Goal: Information Seeking & Learning: Learn about a topic

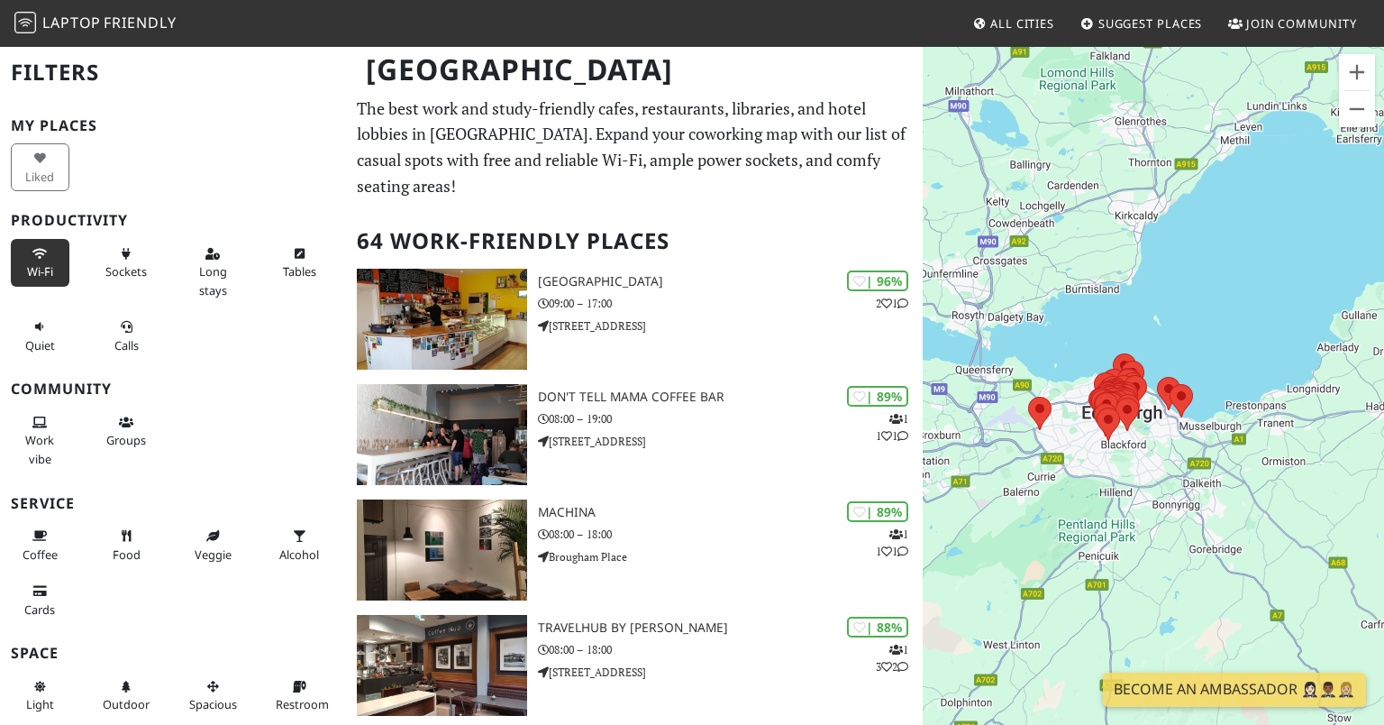
click at [41, 269] on span "Wi-Fi" at bounding box center [40, 271] width 26 height 16
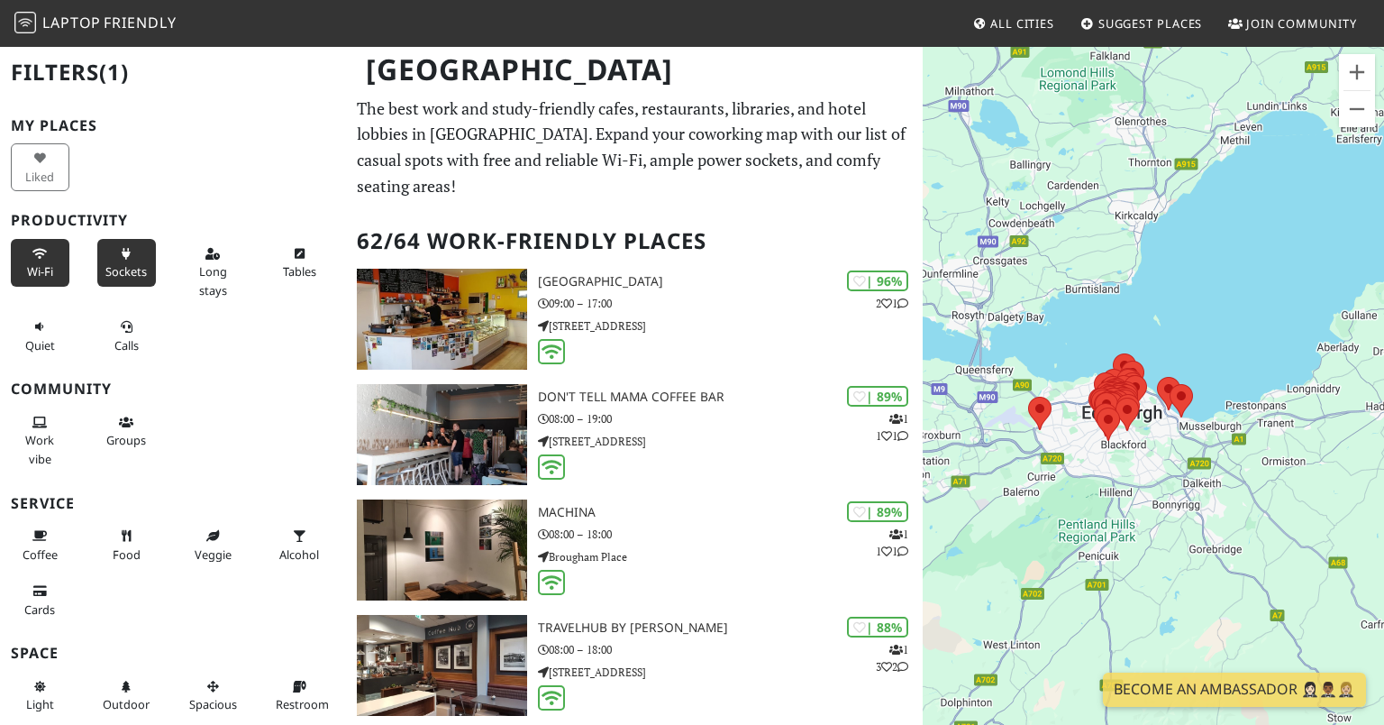
click at [129, 262] on button "Sockets" at bounding box center [126, 263] width 59 height 48
click at [297, 253] on icon at bounding box center [299, 255] width 14 height 12
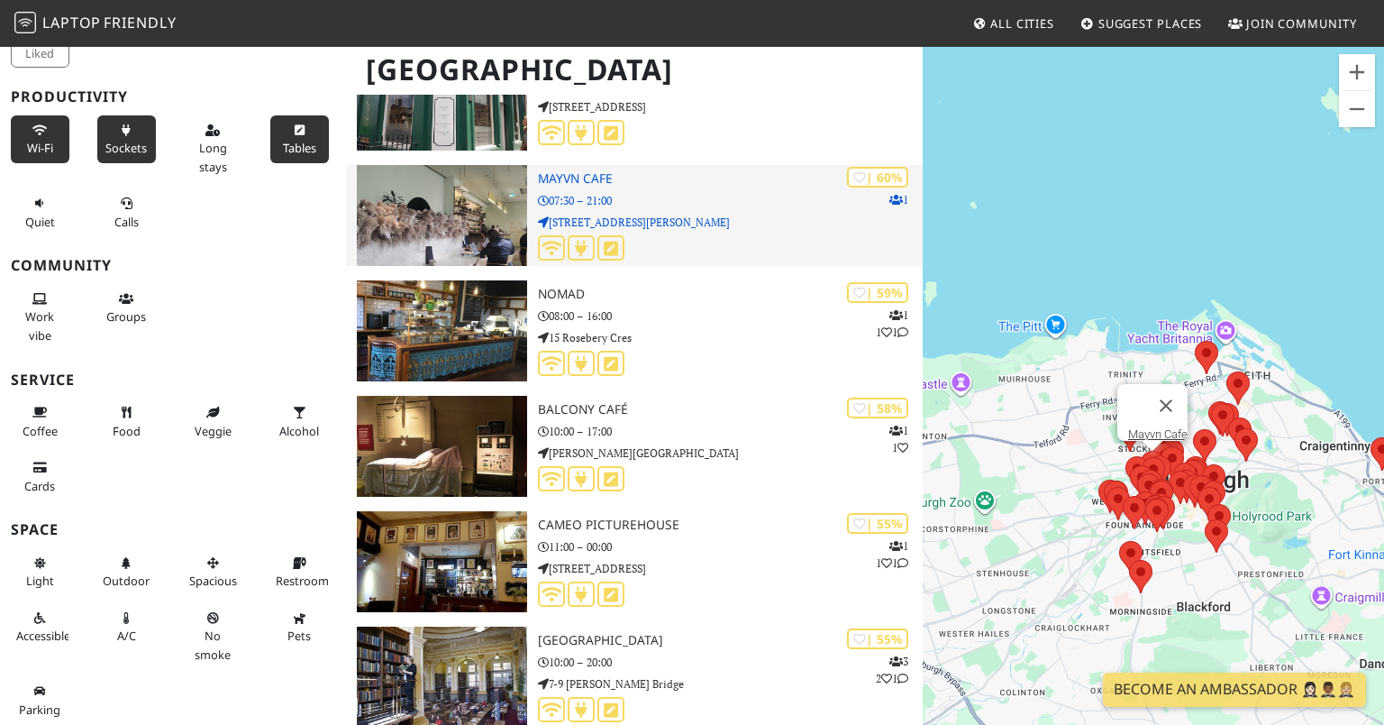
scroll to position [3792, 0]
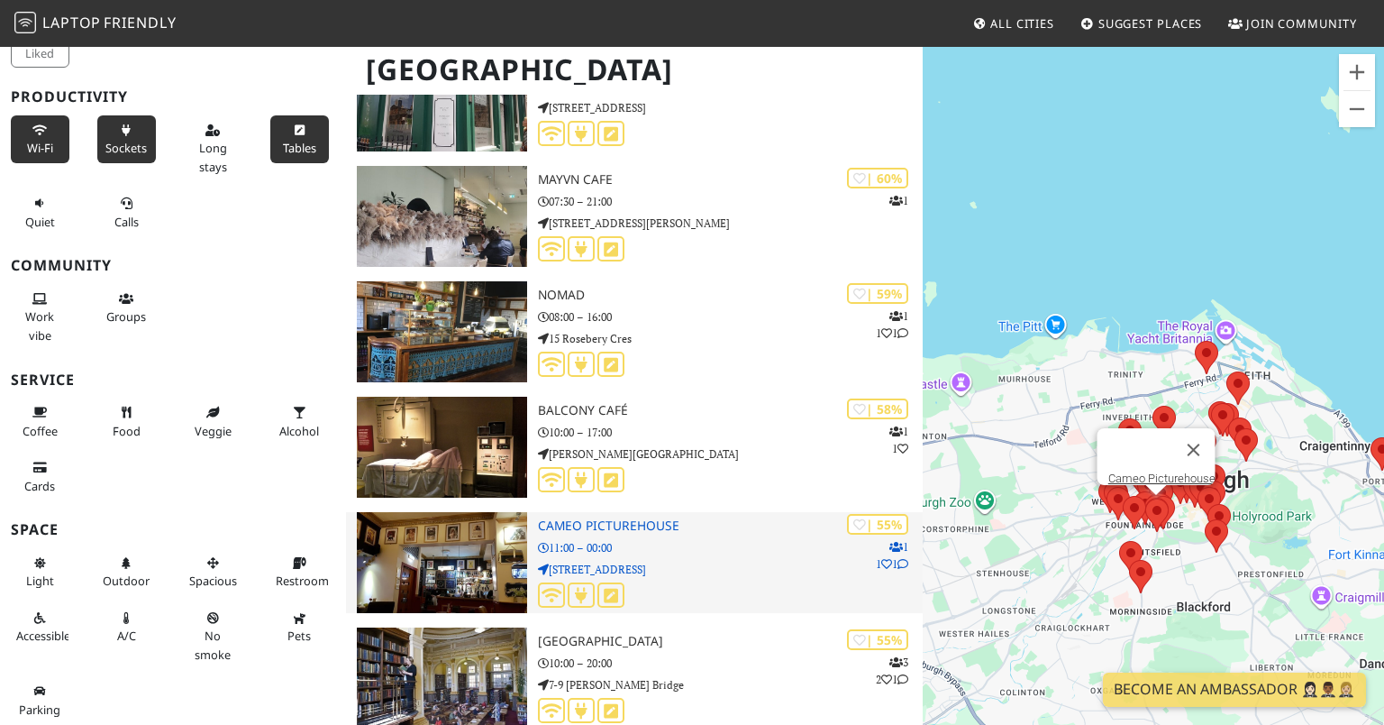
click at [658, 516] on div "| 55% 1 1 1 Cameo Picturehouse 11:00 – 00:00 38 Home Street" at bounding box center [730, 562] width 385 height 101
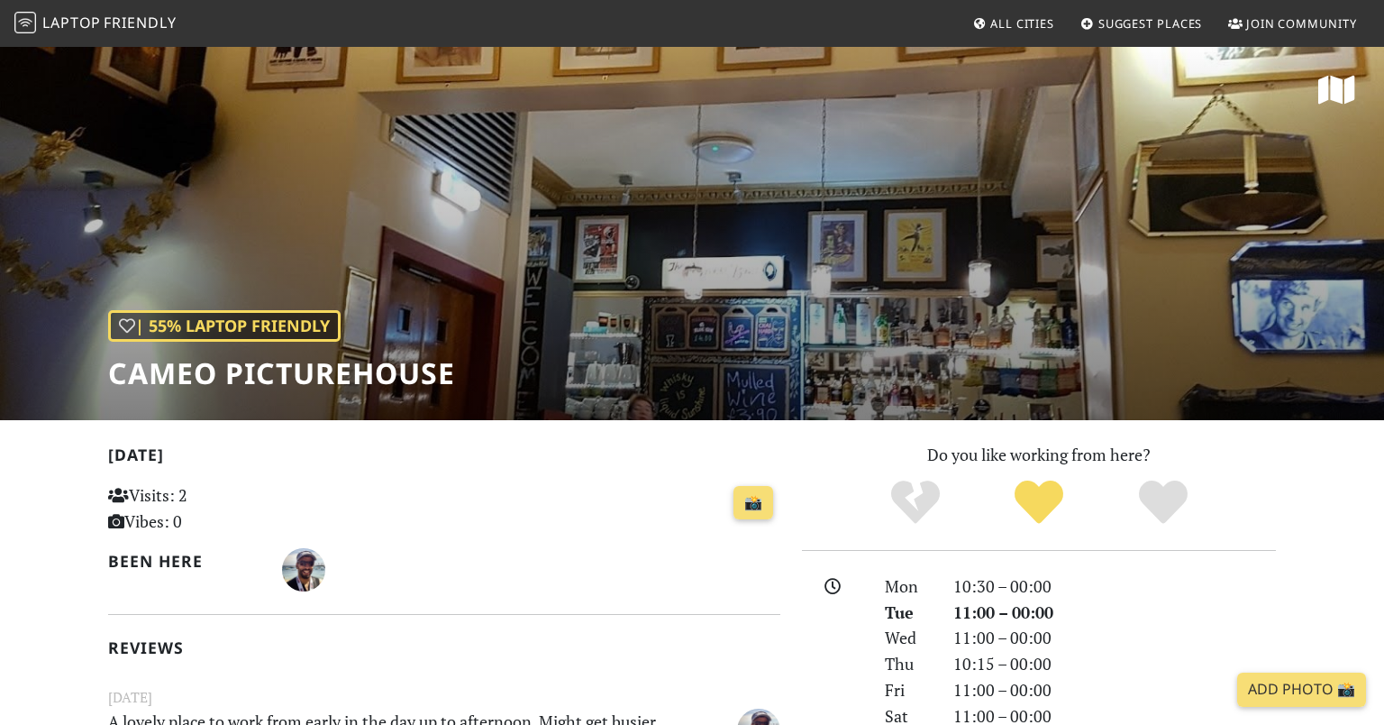
click at [766, 258] on div "| 55% Laptop Friendly Cameo Picturehouse" at bounding box center [692, 232] width 1384 height 375
click at [680, 470] on h2 "Today" at bounding box center [444, 458] width 672 height 26
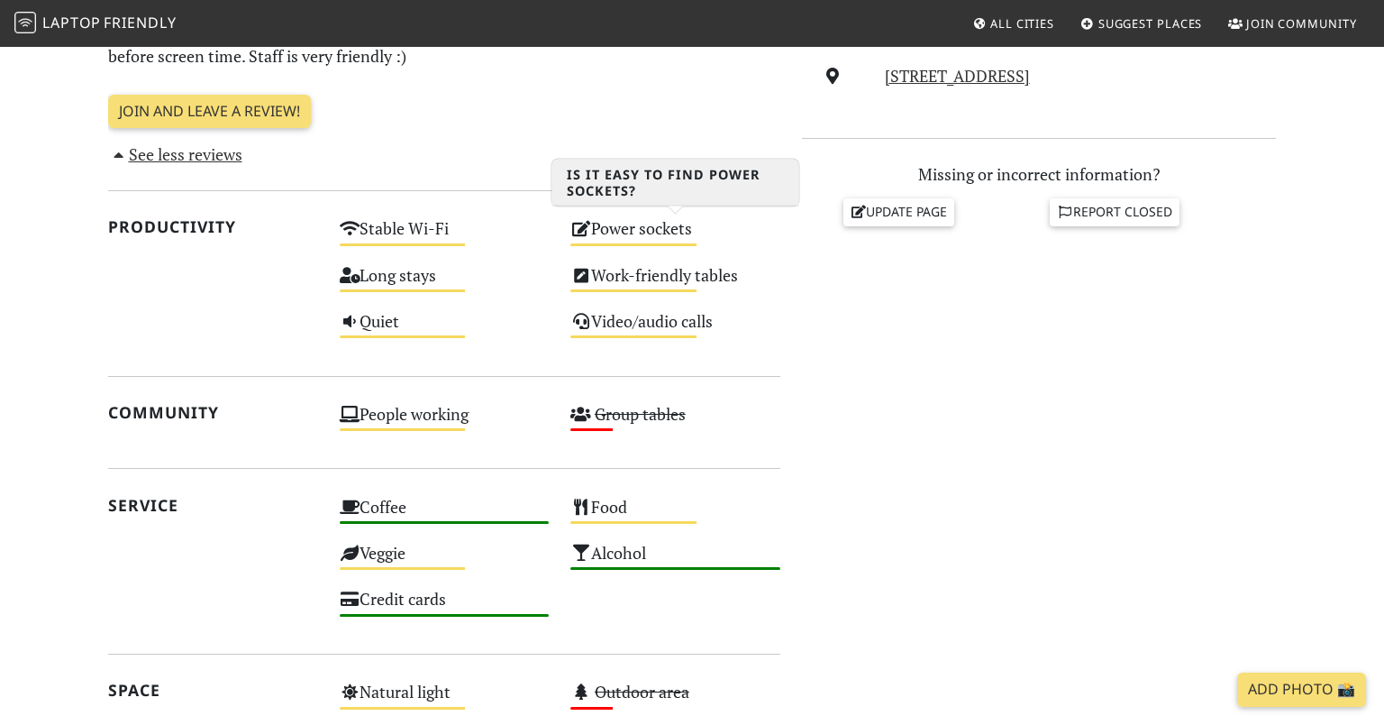
scroll to position [755, 0]
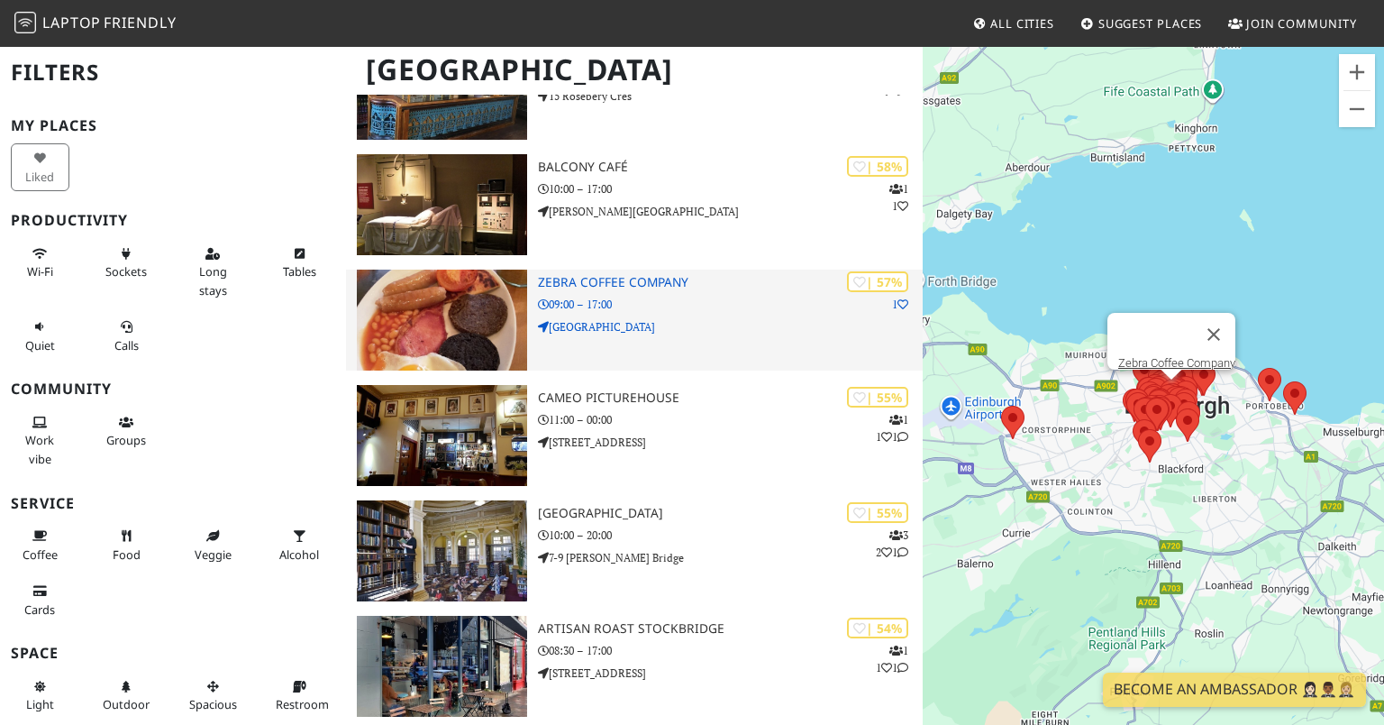
scroll to position [4235, 0]
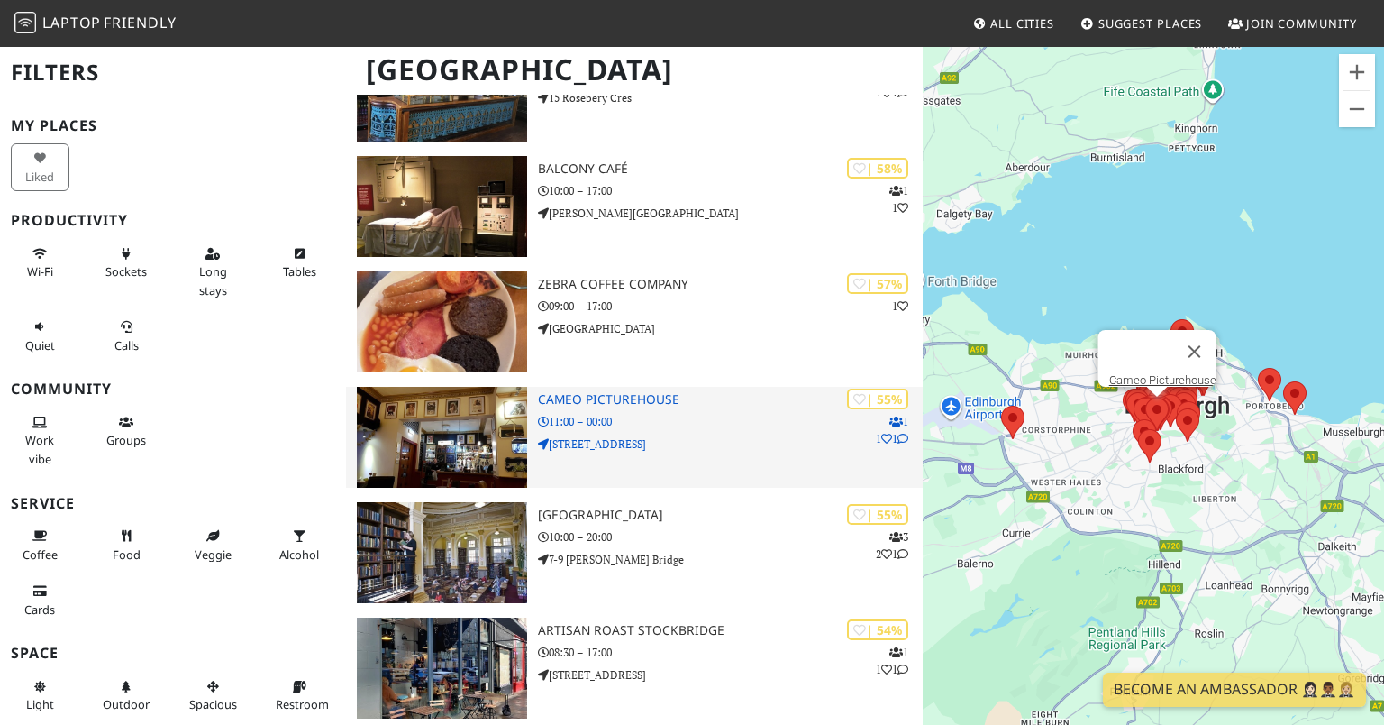
click at [653, 395] on h3 "Cameo Picturehouse" at bounding box center [730, 399] width 385 height 15
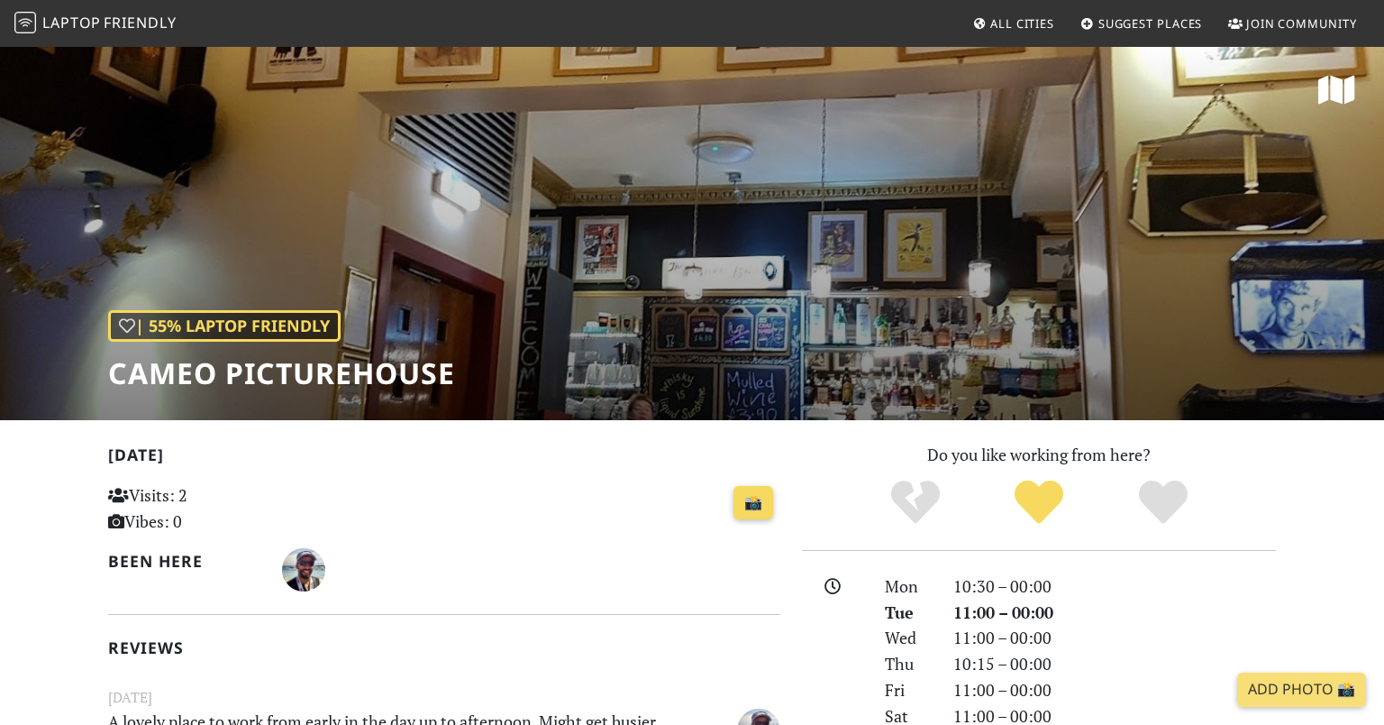
click at [758, 504] on link "📸" at bounding box center [754, 503] width 40 height 34
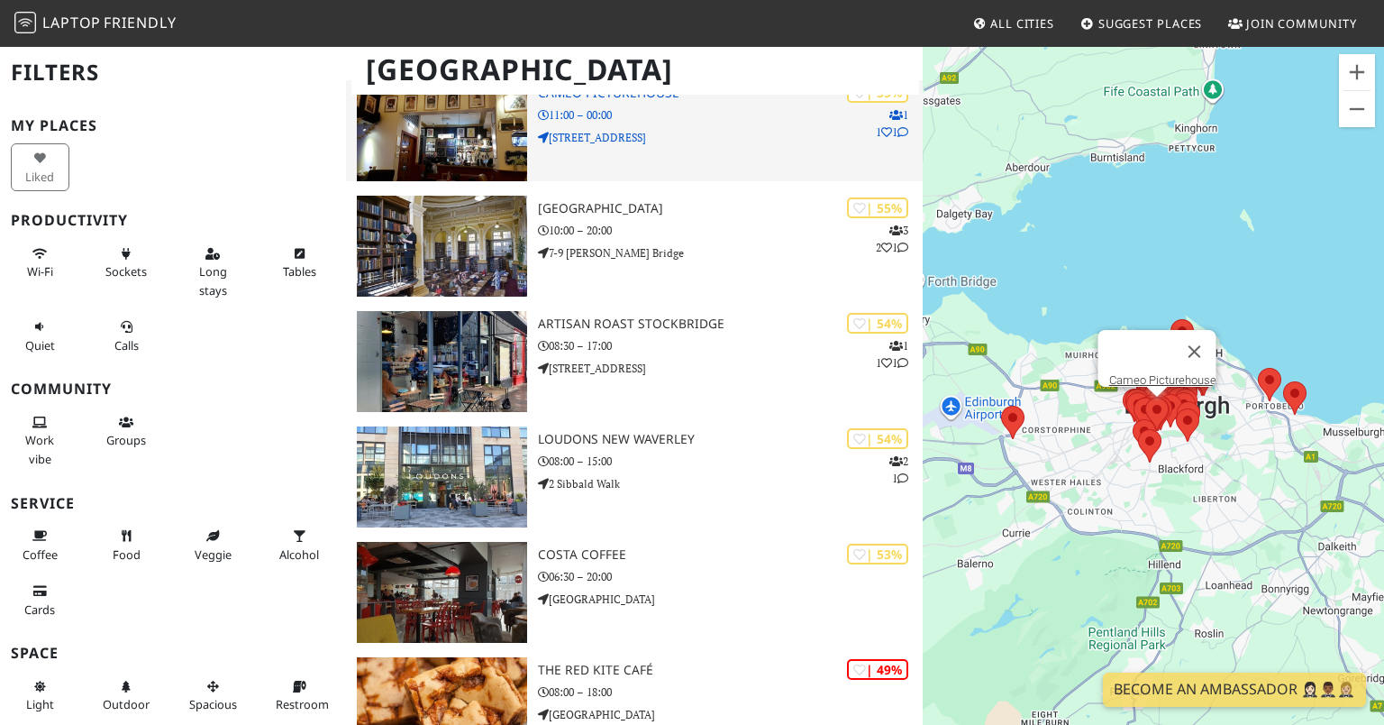
scroll to position [4561, 0]
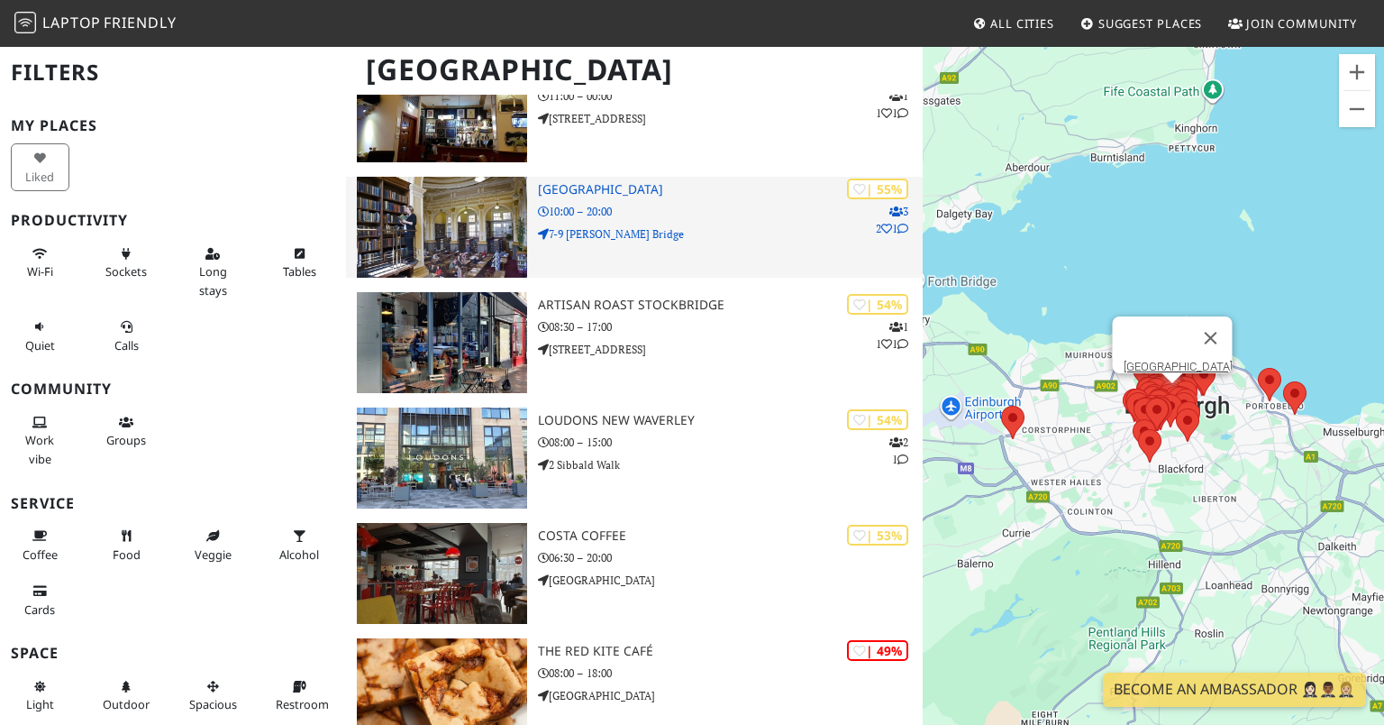
click at [621, 187] on h3 "[GEOGRAPHIC_DATA]" at bounding box center [730, 189] width 385 height 15
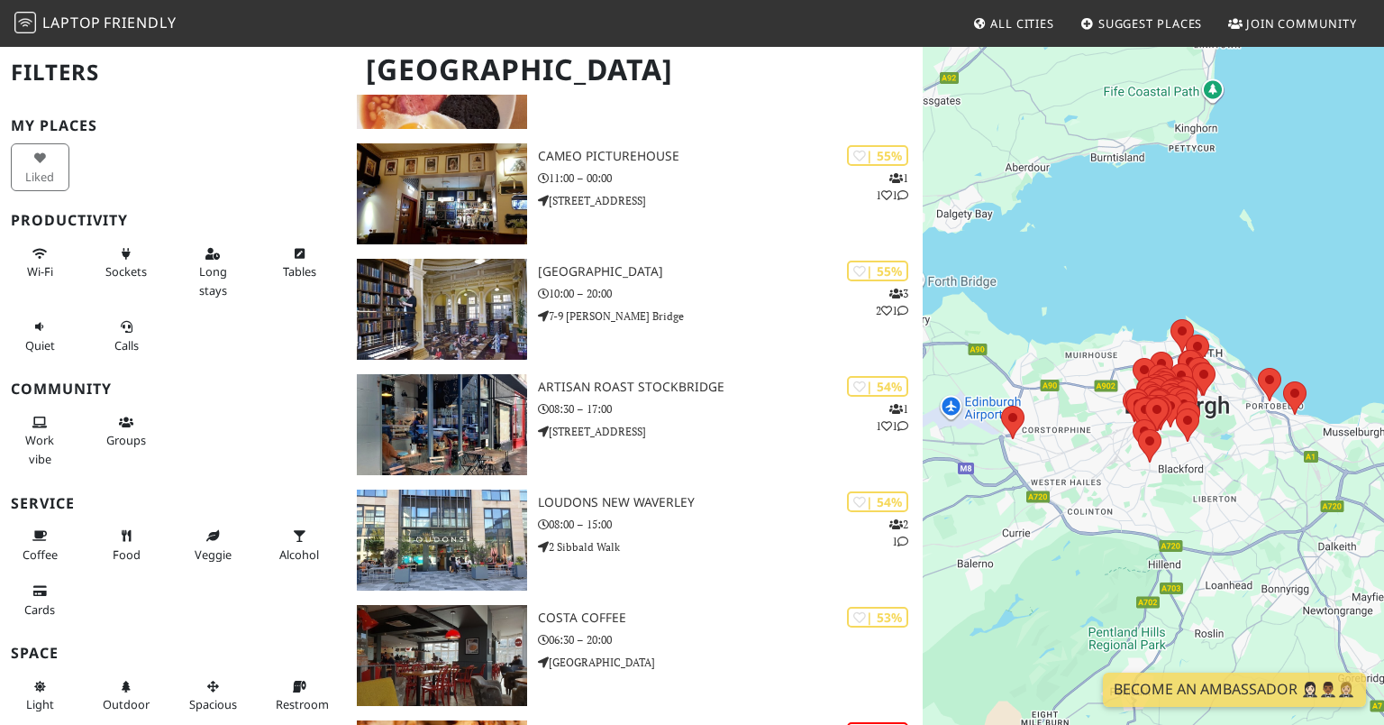
scroll to position [4561, 0]
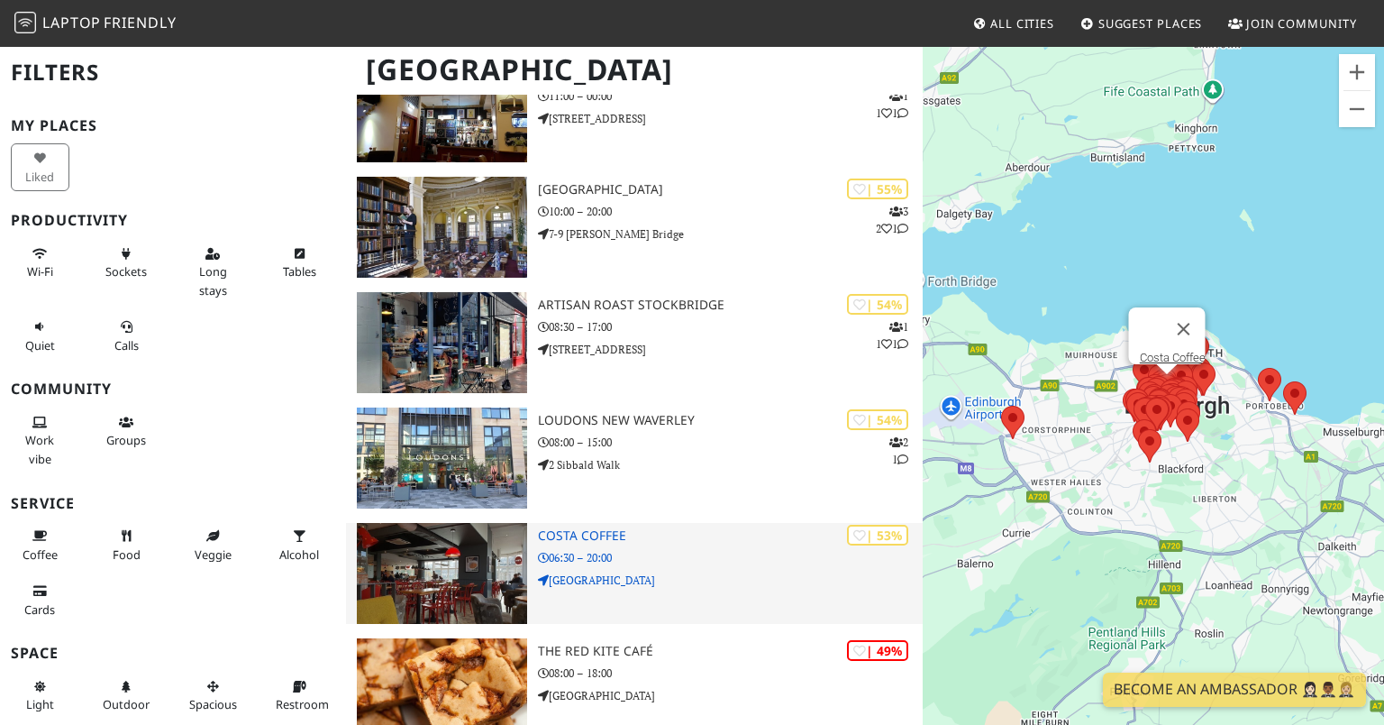
click at [595, 543] on h3 "Costa Coffee" at bounding box center [730, 535] width 385 height 15
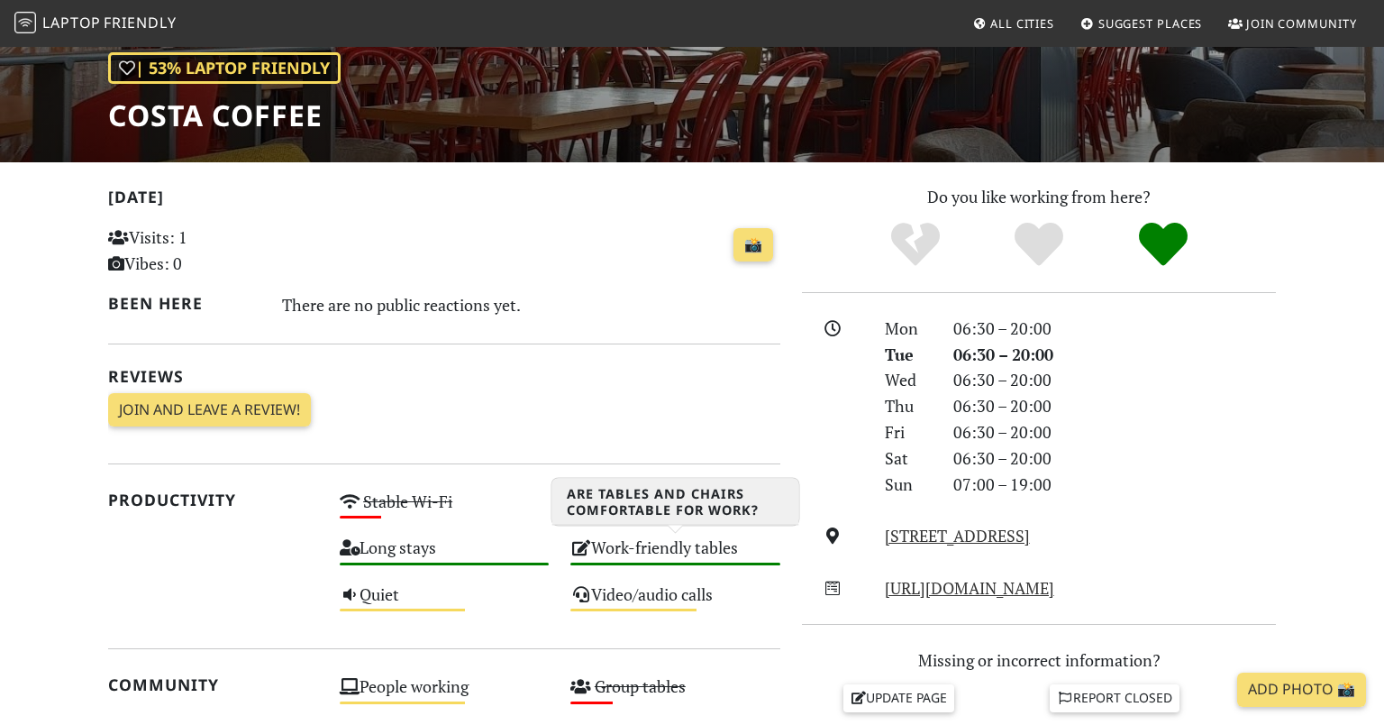
scroll to position [257, 0]
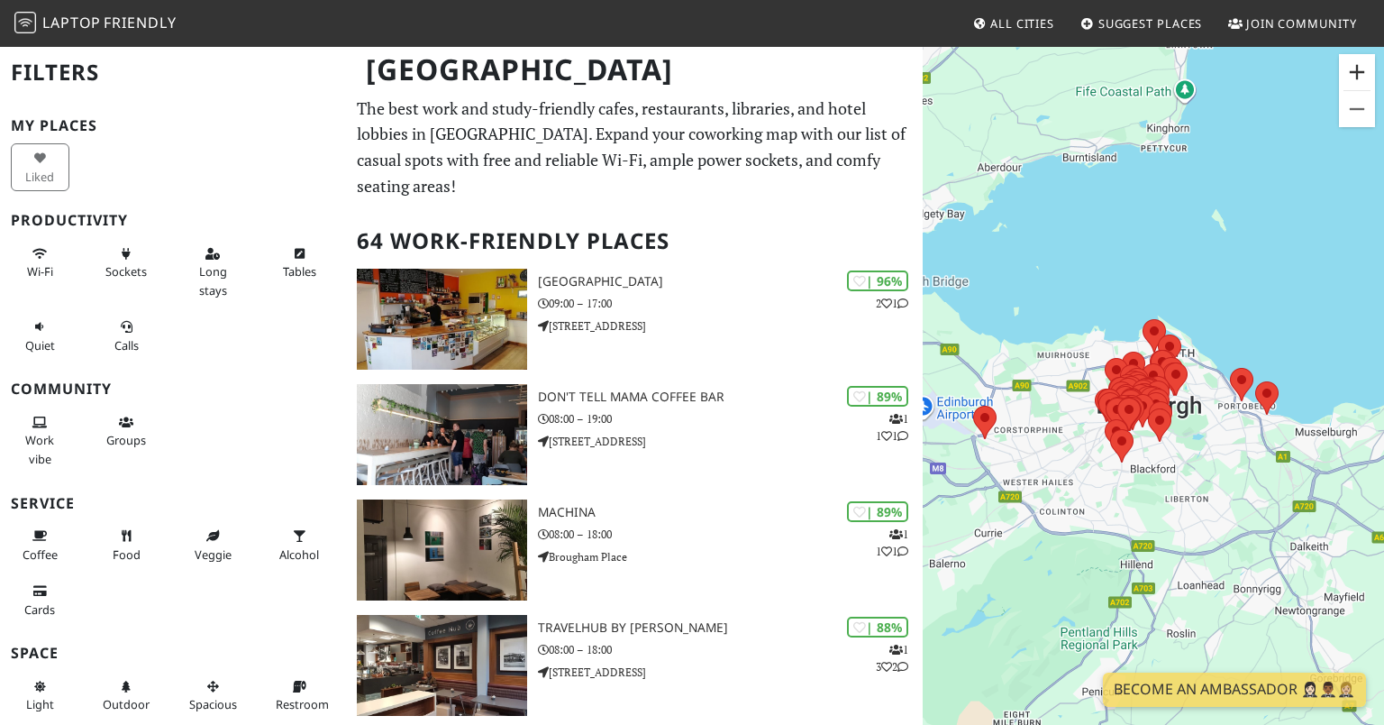
click at [1355, 74] on button "Zoom in" at bounding box center [1357, 72] width 36 height 36
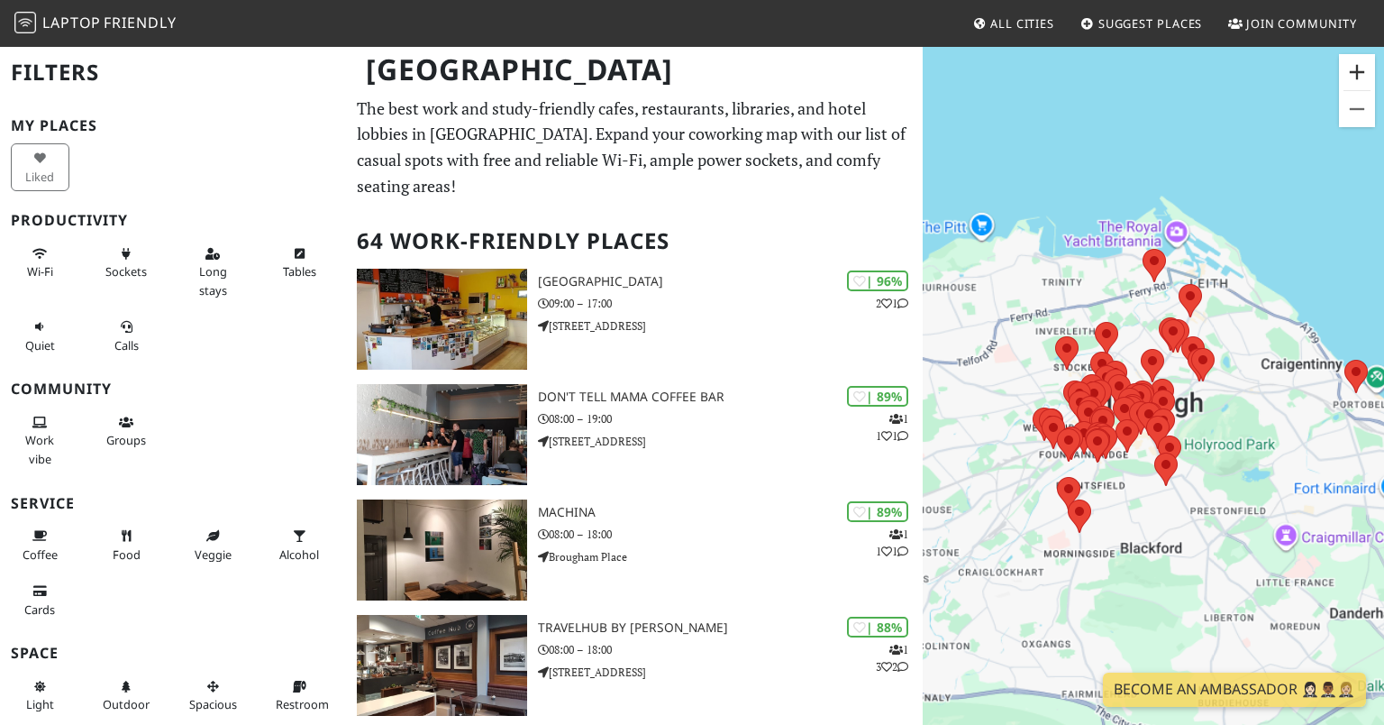
click at [1355, 74] on button "Zoom in" at bounding box center [1357, 72] width 36 height 36
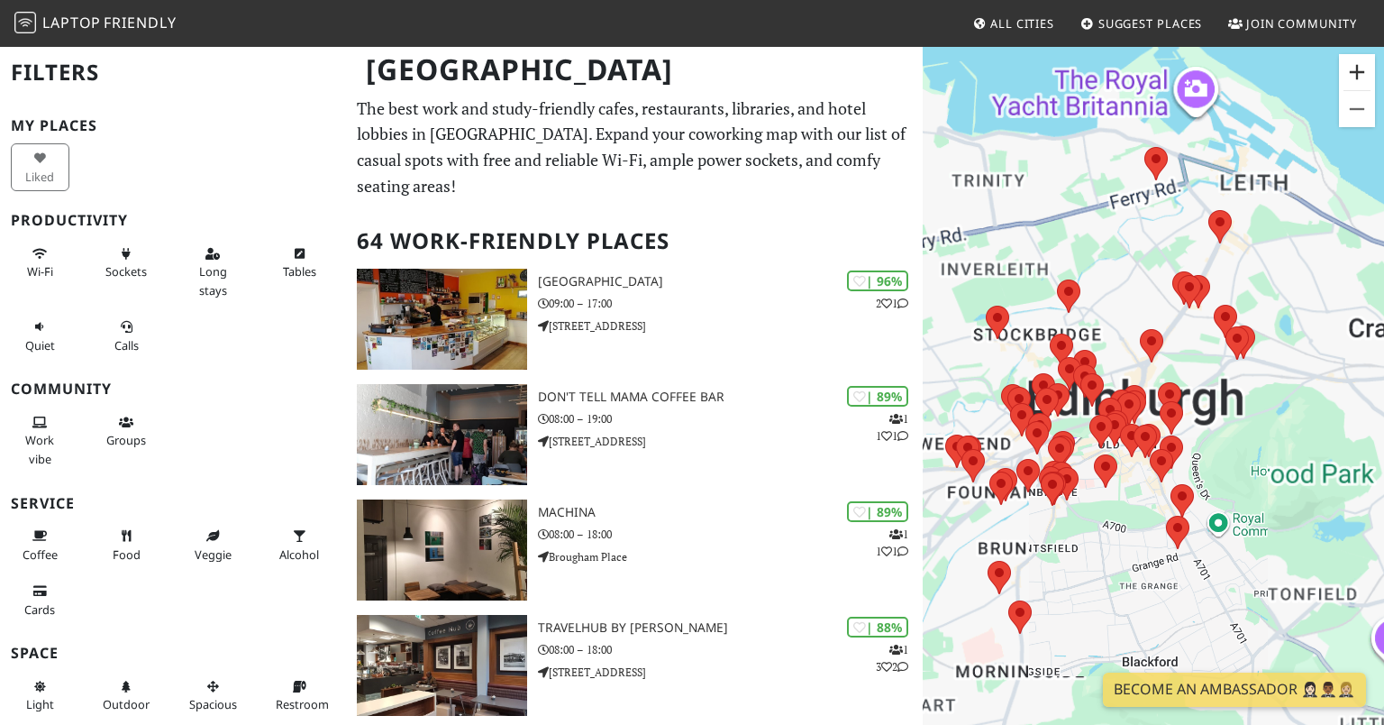
click at [1355, 74] on button "Zoom in" at bounding box center [1357, 72] width 36 height 36
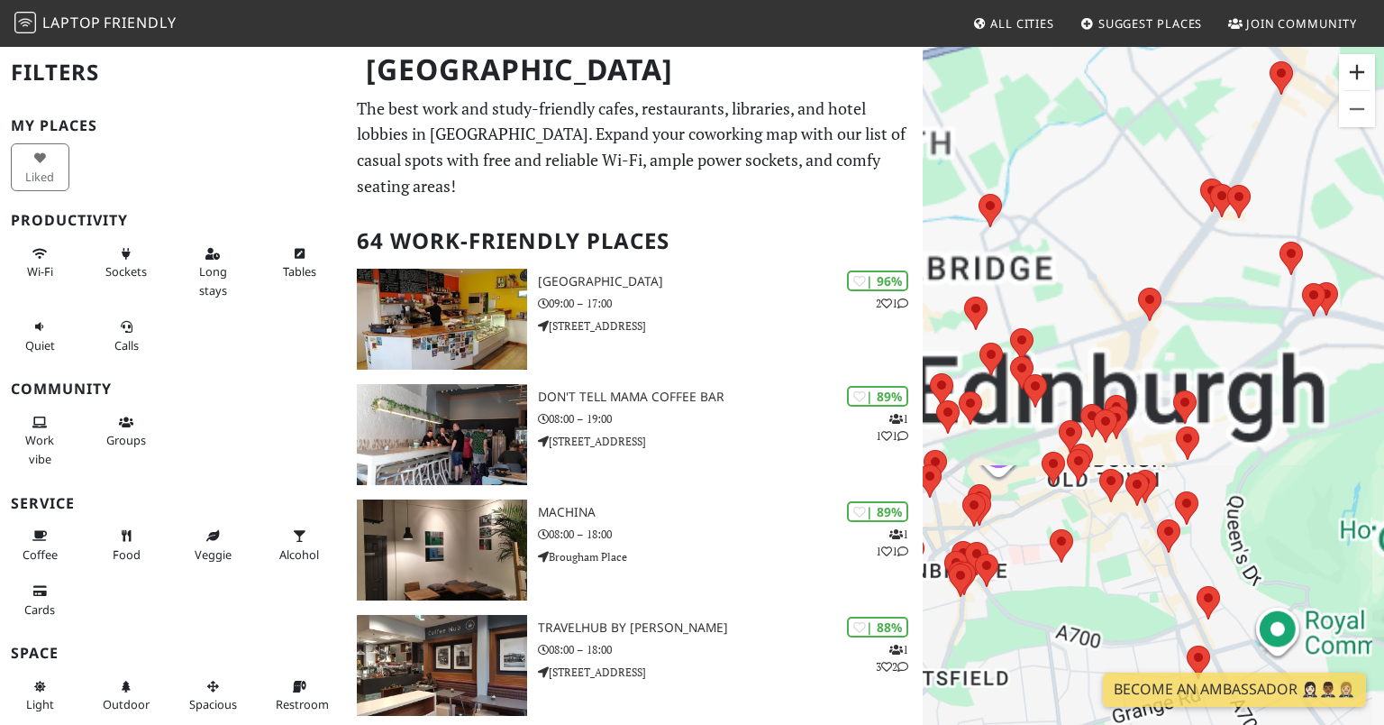
click at [1355, 74] on button "Zoom in" at bounding box center [1357, 72] width 36 height 36
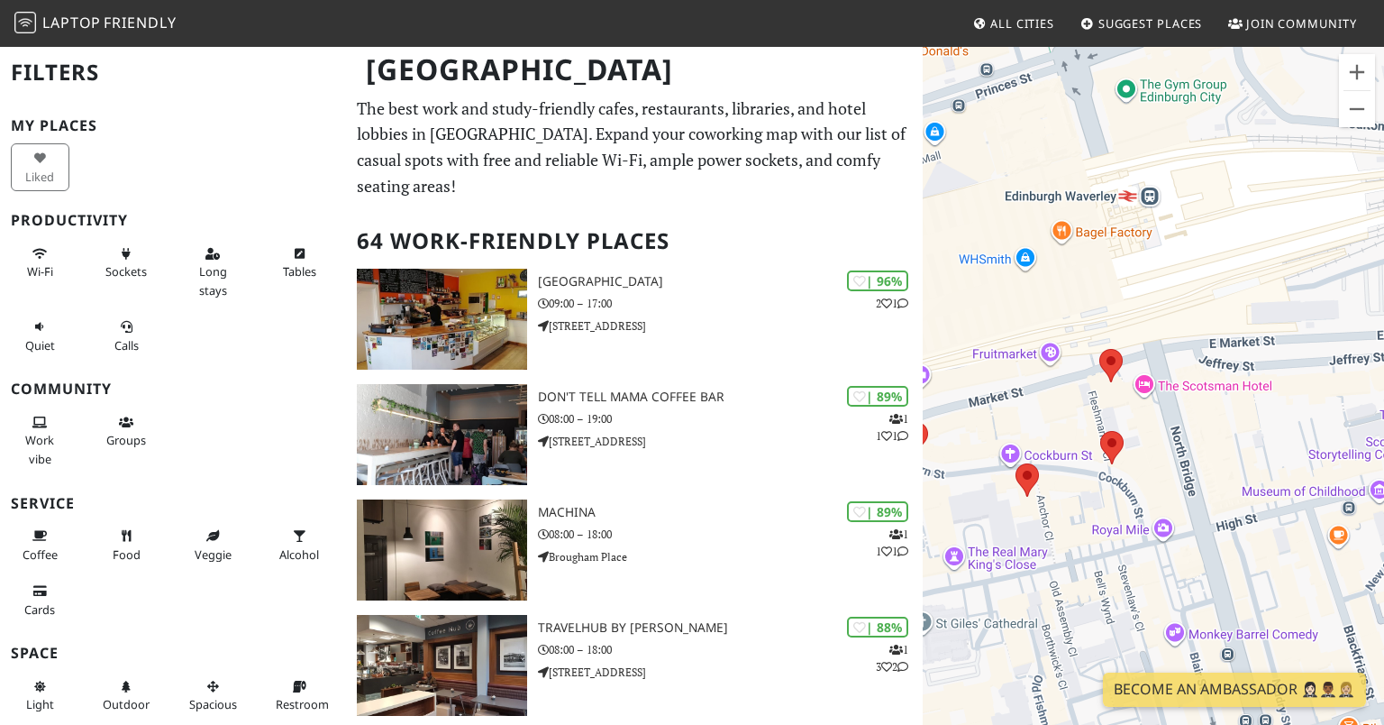
drag, startPoint x: 1104, startPoint y: 484, endPoint x: 1361, endPoint y: 288, distance: 323.4
click at [1361, 288] on div "To navigate, press the arrow keys." at bounding box center [1153, 407] width 461 height 725
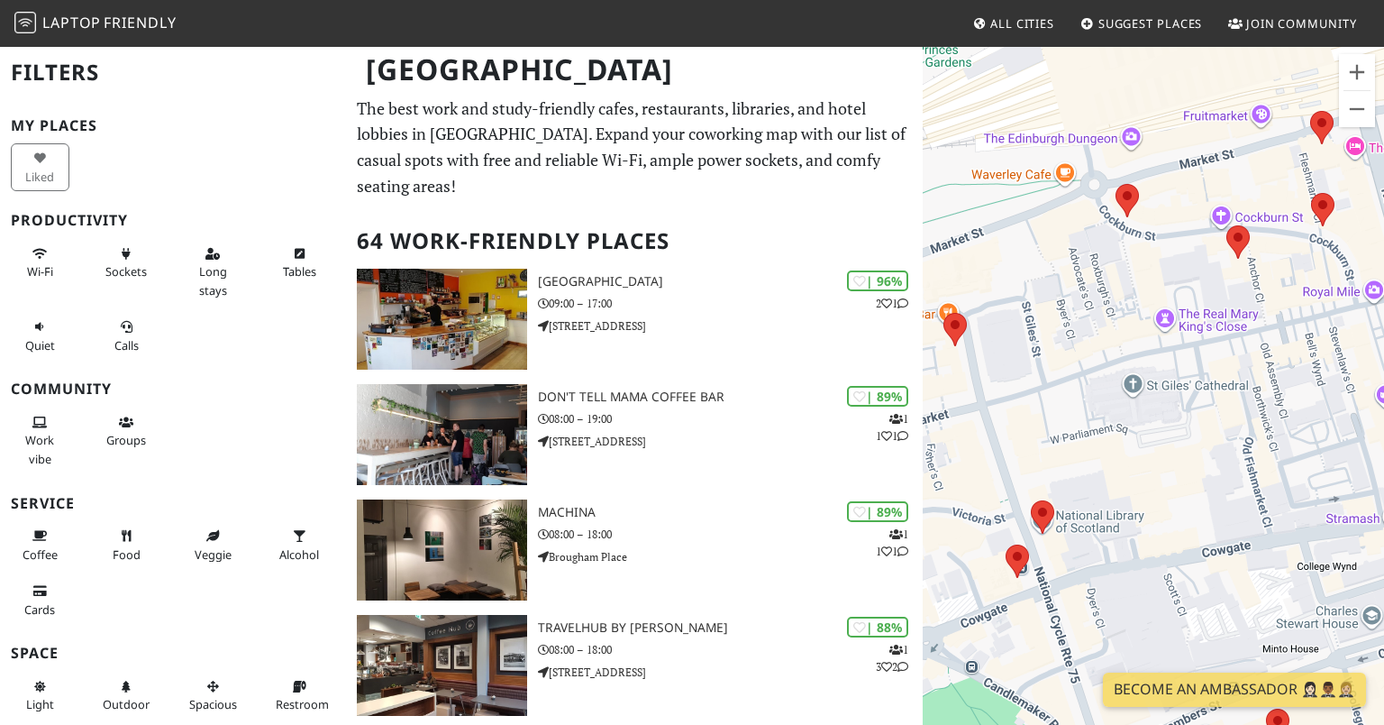
drag, startPoint x: 1051, startPoint y: 420, endPoint x: 1284, endPoint y: 171, distance: 341.2
click at [1284, 171] on div "To navigate, press the arrow keys." at bounding box center [1153, 407] width 461 height 725
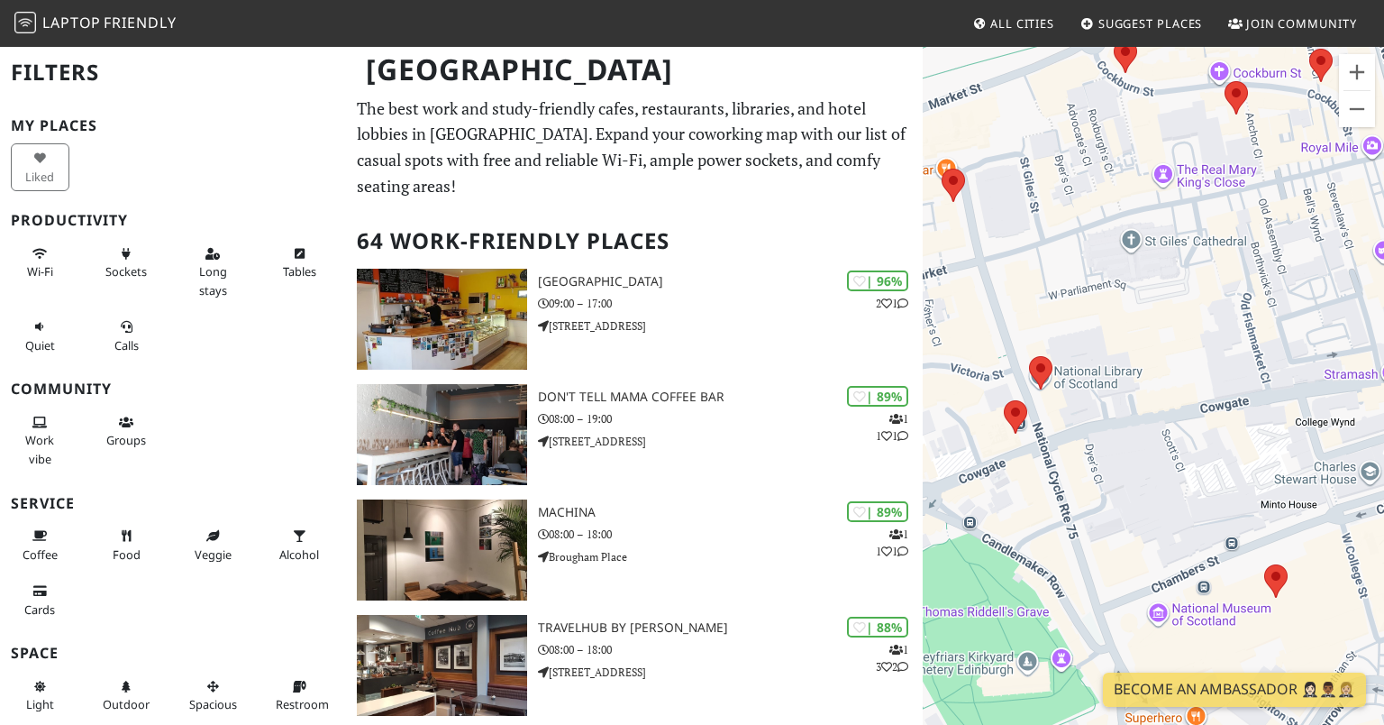
drag, startPoint x: 1170, startPoint y: 449, endPoint x: 1169, endPoint y: 281, distance: 167.7
click at [1169, 281] on div "To navigate, press the arrow keys." at bounding box center [1153, 407] width 461 height 725
click at [1353, 94] on button "Zoom out" at bounding box center [1357, 109] width 36 height 36
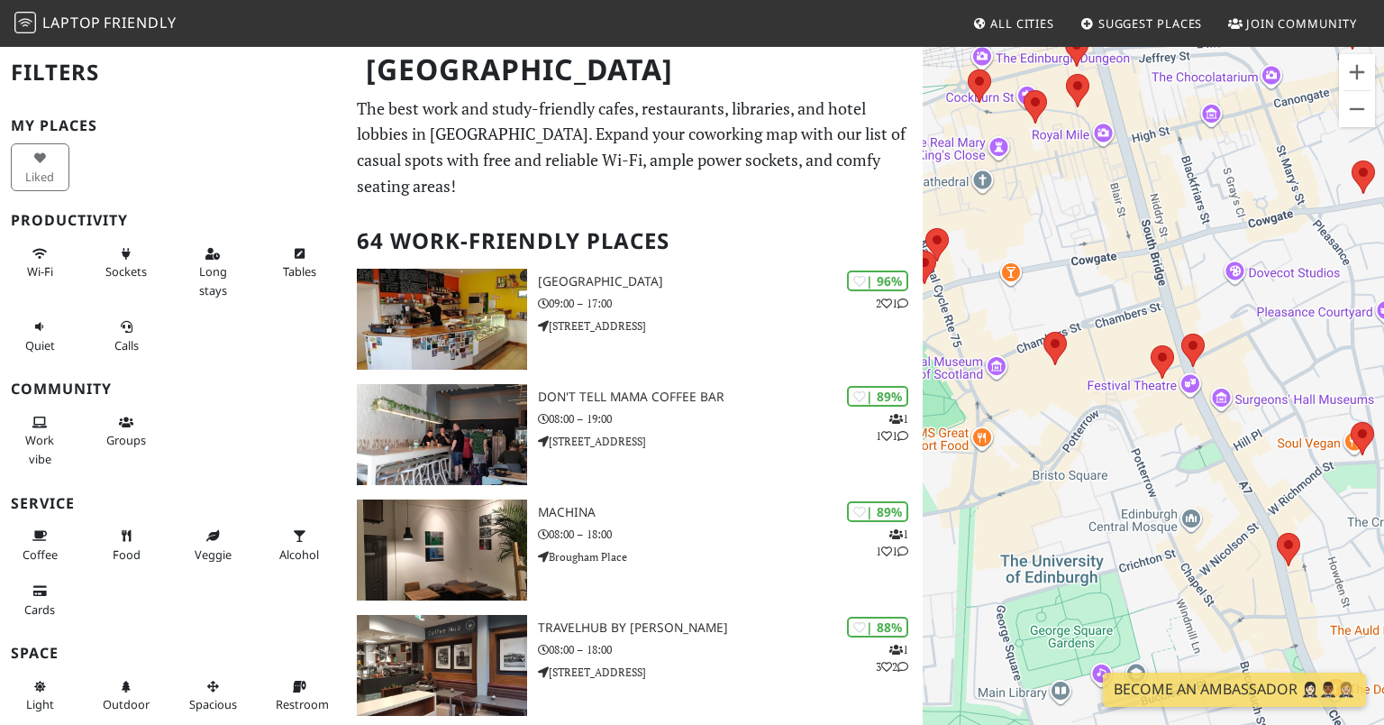
drag, startPoint x: 1211, startPoint y: 384, endPoint x: 1052, endPoint y: 246, distance: 210.9
click at [1052, 246] on div "To navigate, press the arrow keys." at bounding box center [1153, 407] width 461 height 725
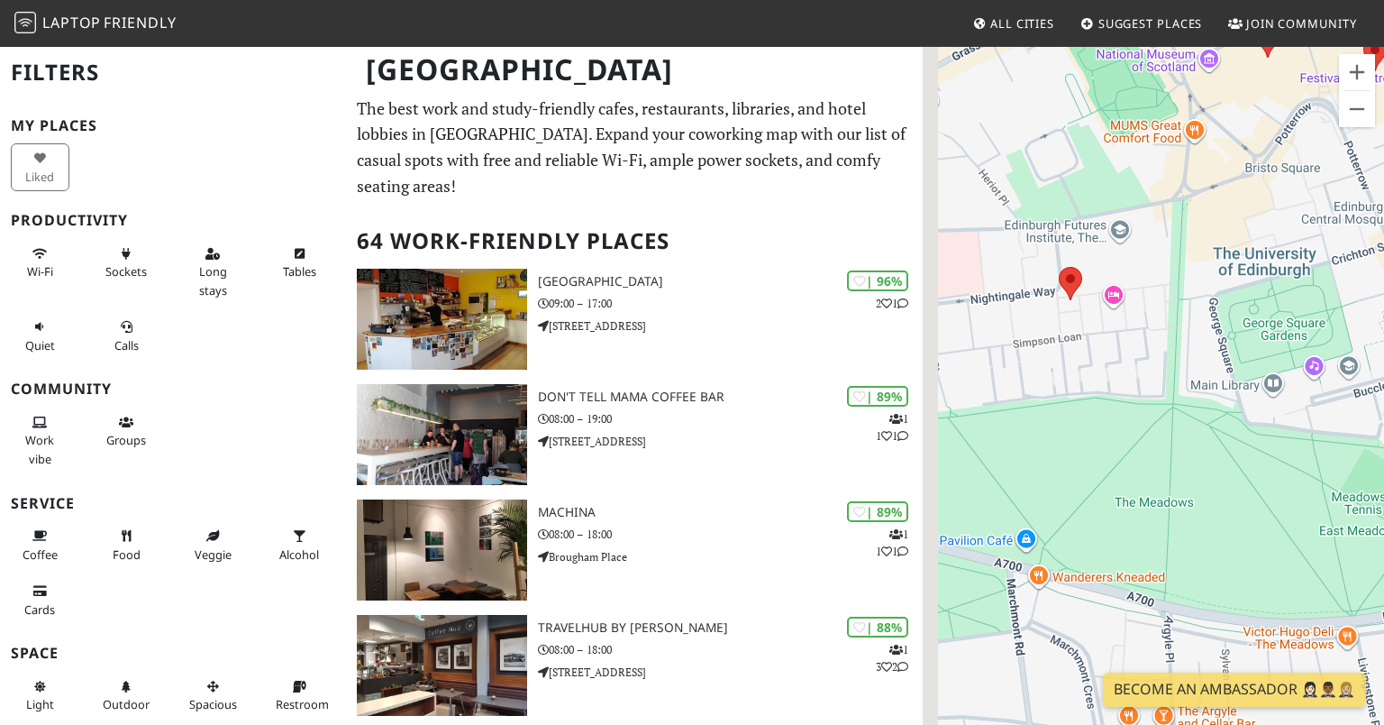
drag, startPoint x: 1190, startPoint y: 456, endPoint x: 1403, endPoint y: 143, distance: 378.8
click at [1384, 143] on html "Laptop Friendly All Cities Suggest Places Join Community [GEOGRAPHIC_DATA] Filt…" at bounding box center [692, 362] width 1384 height 725
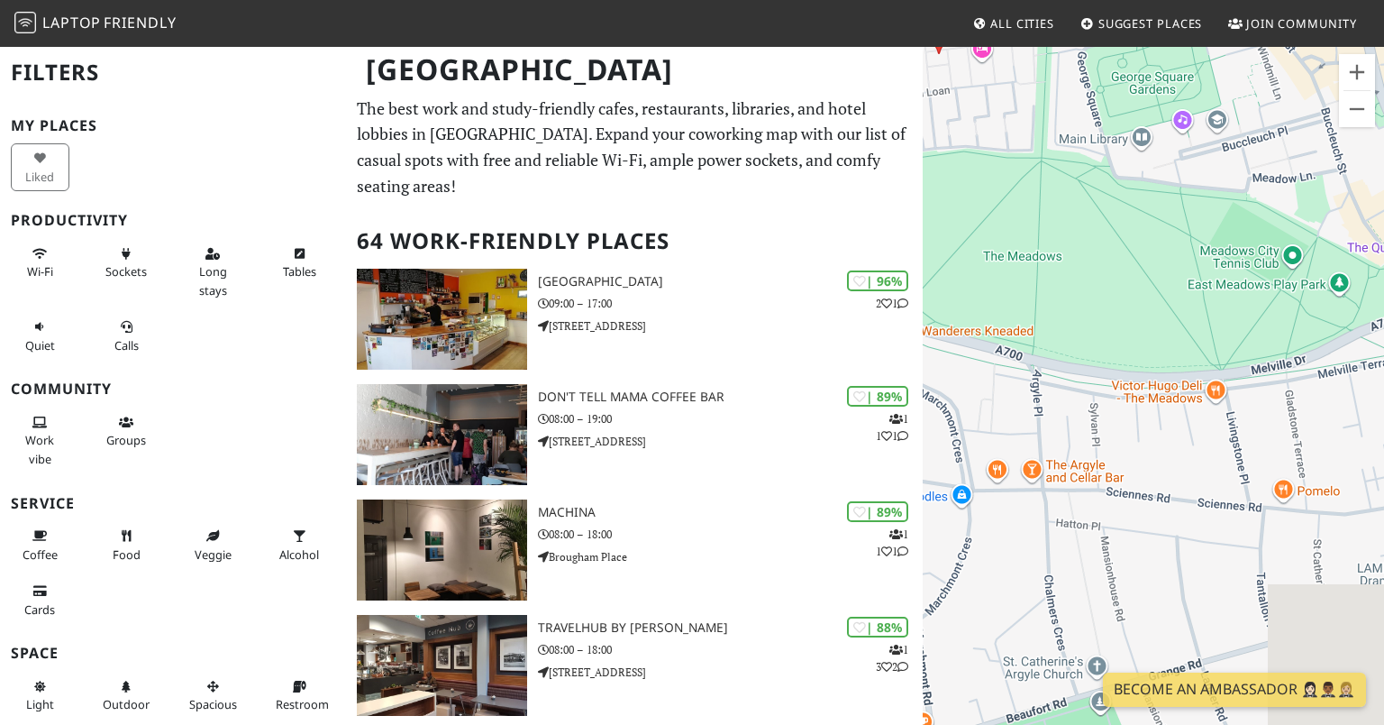
drag, startPoint x: 1200, startPoint y: 406, endPoint x: 1037, endPoint y: 208, distance: 255.5
click at [1037, 207] on div "To navigate, press the arrow keys." at bounding box center [1153, 407] width 461 height 725
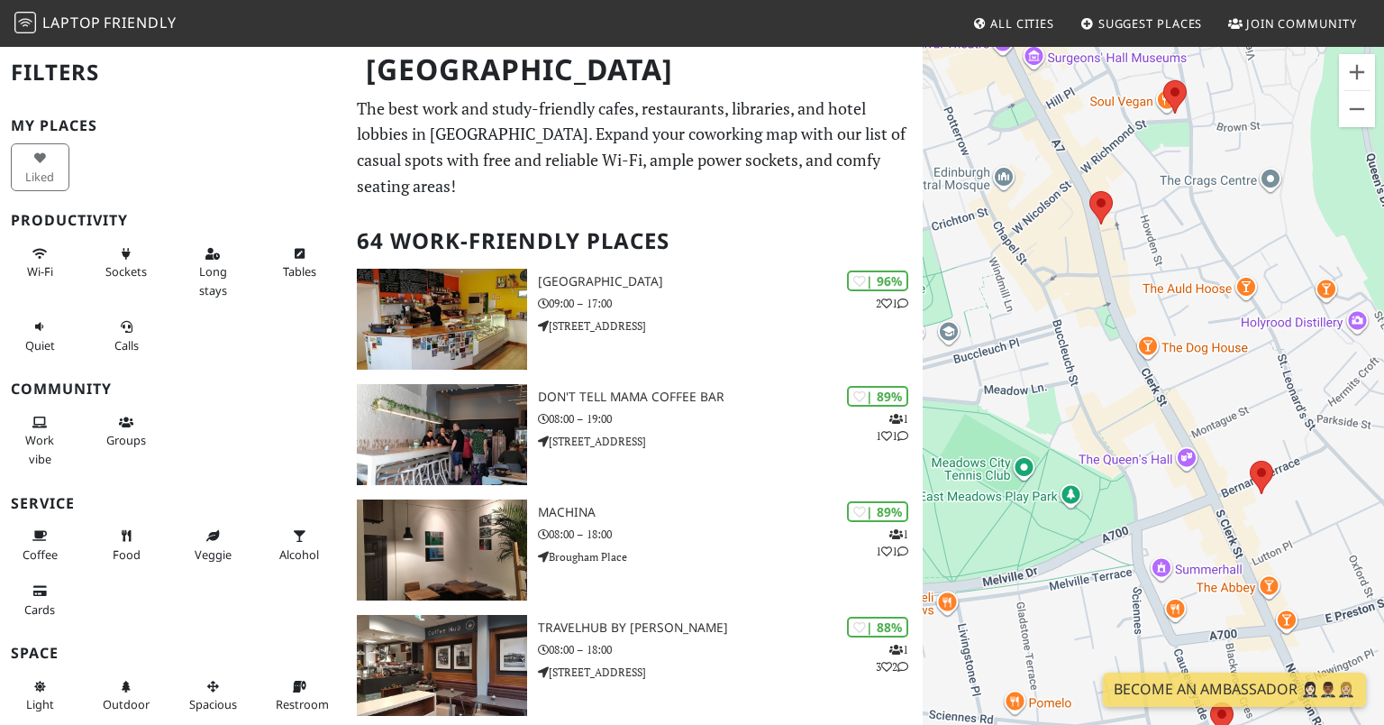
drag, startPoint x: 1245, startPoint y: 344, endPoint x: 968, endPoint y: 567, distance: 355.2
click at [968, 567] on div "To navigate, press the arrow keys." at bounding box center [1153, 407] width 461 height 725
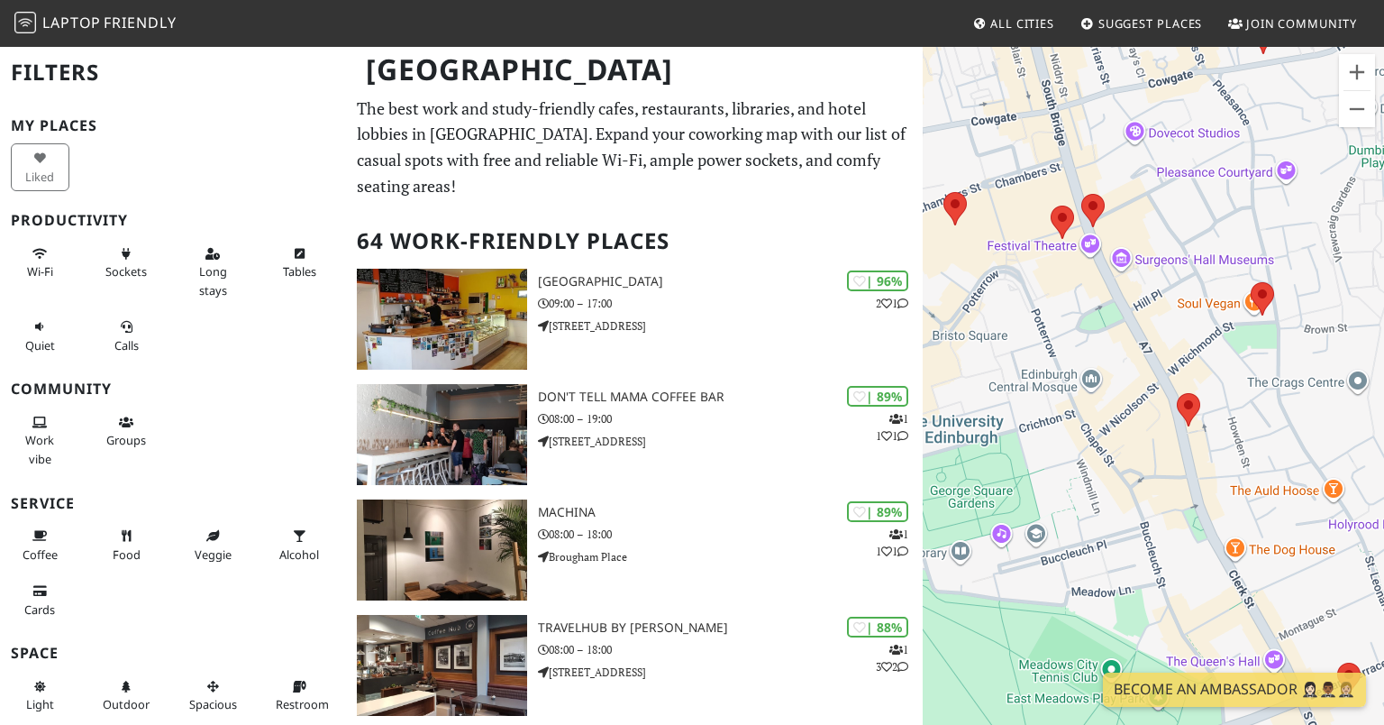
drag, startPoint x: 1311, startPoint y: 439, endPoint x: 1448, endPoint y: 636, distance: 240.3
click at [1384, 636] on html "Laptop Friendly All Cities Suggest Places Join Community [GEOGRAPHIC_DATA] Filt…" at bounding box center [692, 362] width 1384 height 725
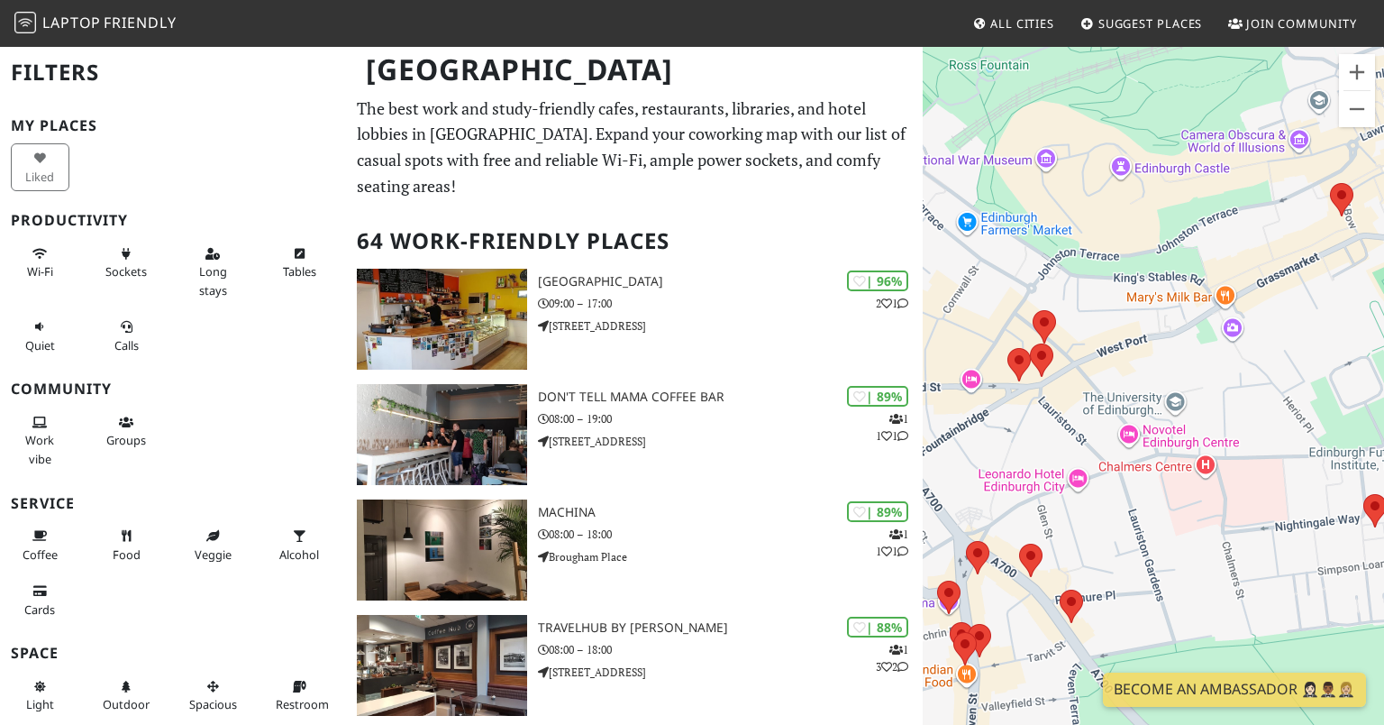
drag, startPoint x: 1155, startPoint y: 453, endPoint x: 1296, endPoint y: 428, distance: 143.7
click at [1296, 428] on div "To navigate, press the arrow keys." at bounding box center [1153, 407] width 461 height 725
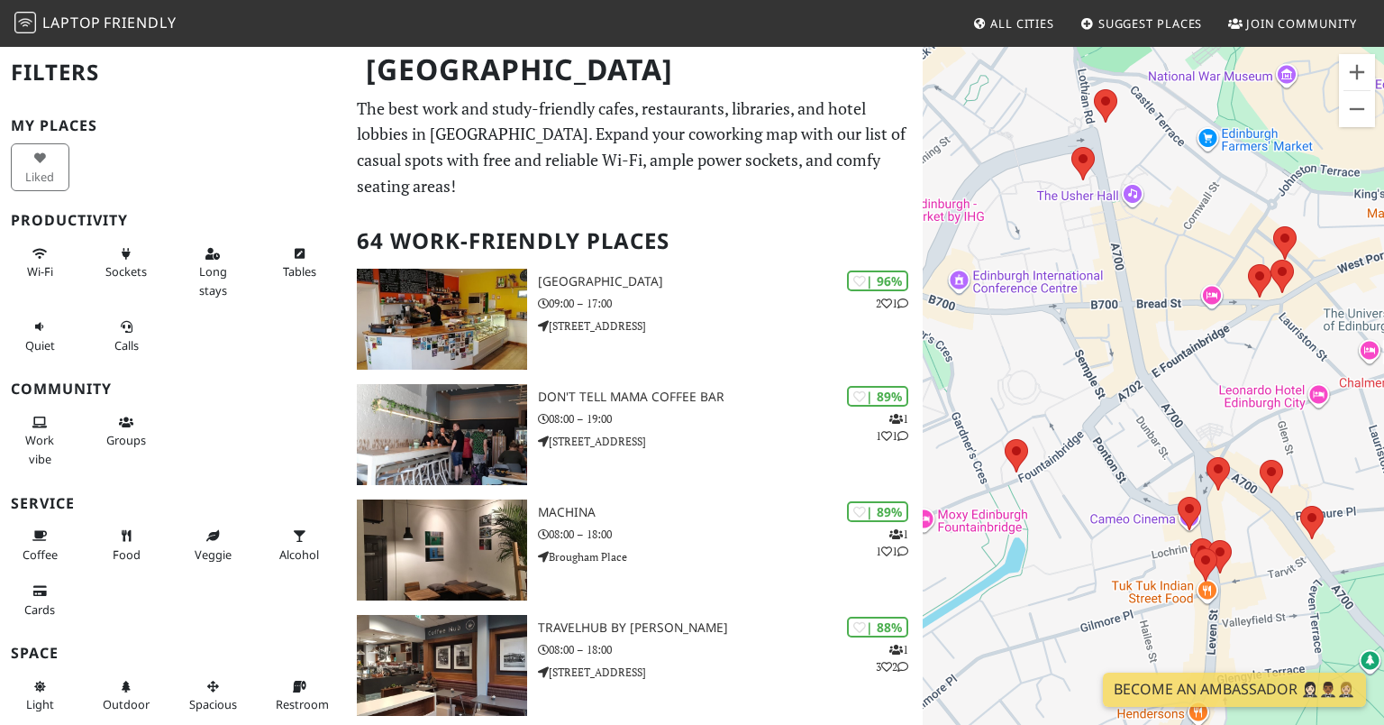
drag, startPoint x: 1151, startPoint y: 372, endPoint x: 1405, endPoint y: 283, distance: 269.4
click at [1384, 283] on html "Laptop Friendly All Cities Suggest Places Join Community [GEOGRAPHIC_DATA] Filt…" at bounding box center [692, 362] width 1384 height 725
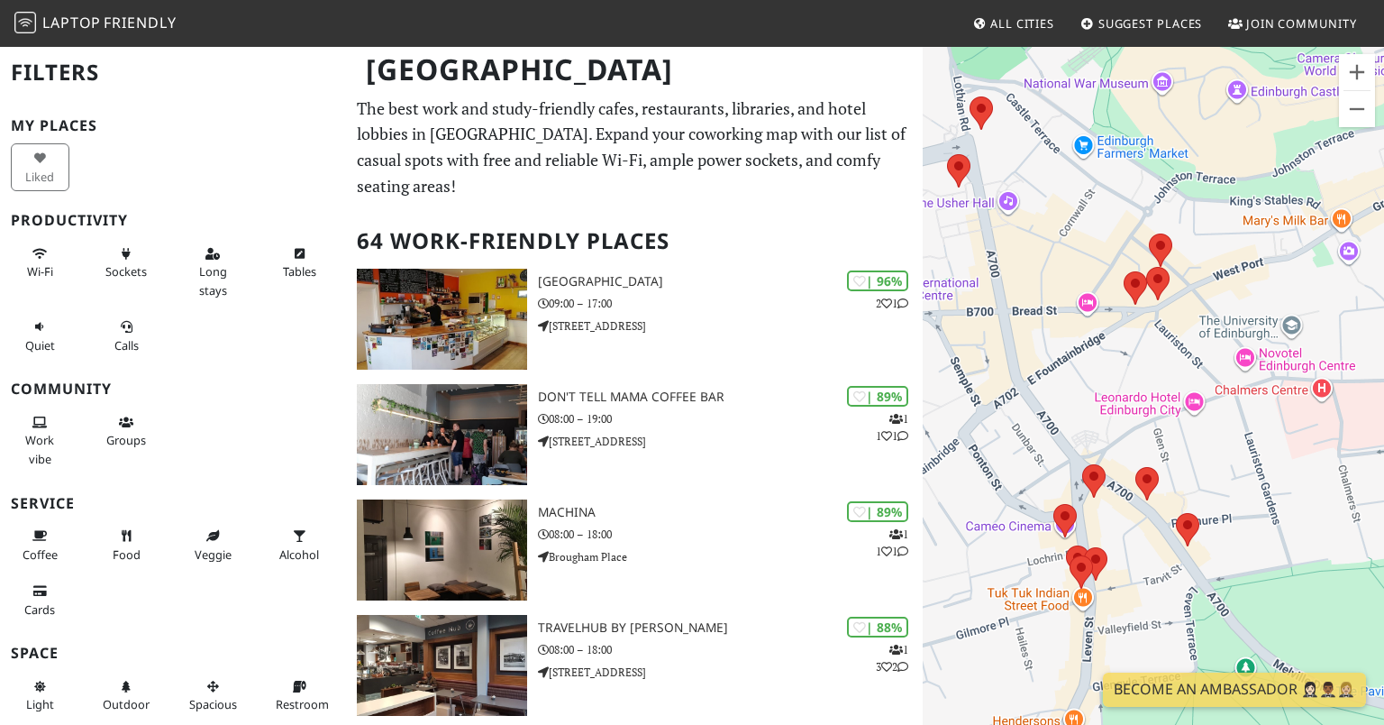
drag, startPoint x: 1109, startPoint y: 444, endPoint x: 951, endPoint y: 493, distance: 165.1
click at [952, 489] on div "To navigate, press the arrow keys." at bounding box center [1153, 407] width 461 height 725
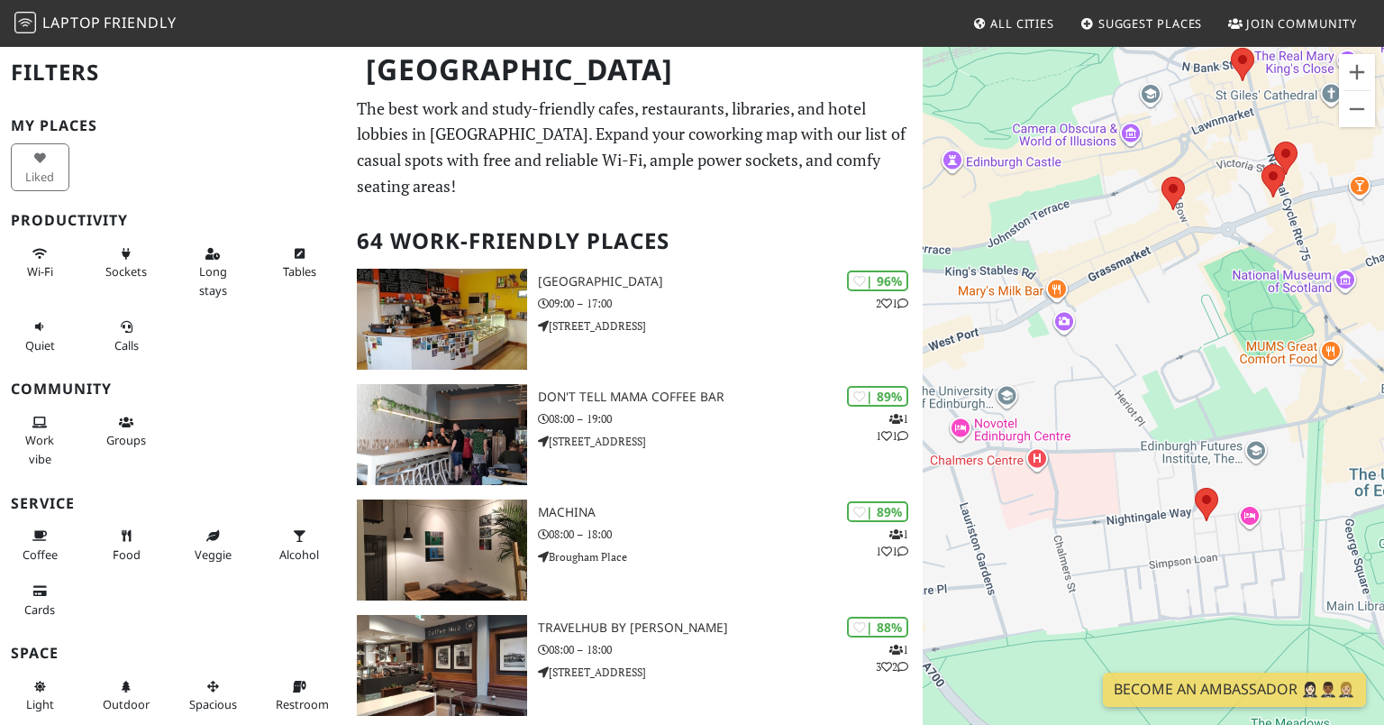
drag, startPoint x: 1300, startPoint y: 357, endPoint x: 1043, endPoint y: 354, distance: 256.9
click at [1043, 354] on div "To navigate, press the arrow keys." at bounding box center [1153, 407] width 461 height 725
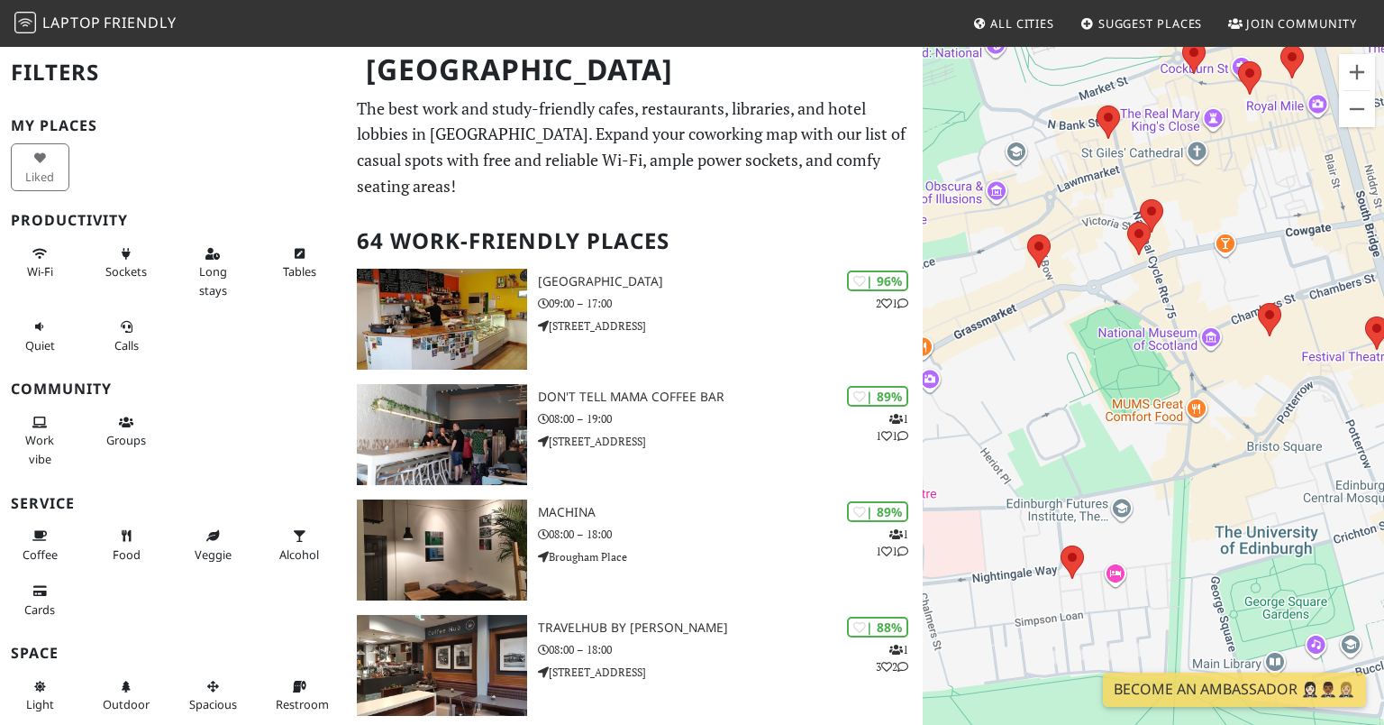
drag, startPoint x: 1272, startPoint y: 304, endPoint x: 1135, endPoint y: 372, distance: 153.2
click at [1135, 372] on div "To navigate, press the arrow keys." at bounding box center [1153, 407] width 461 height 725
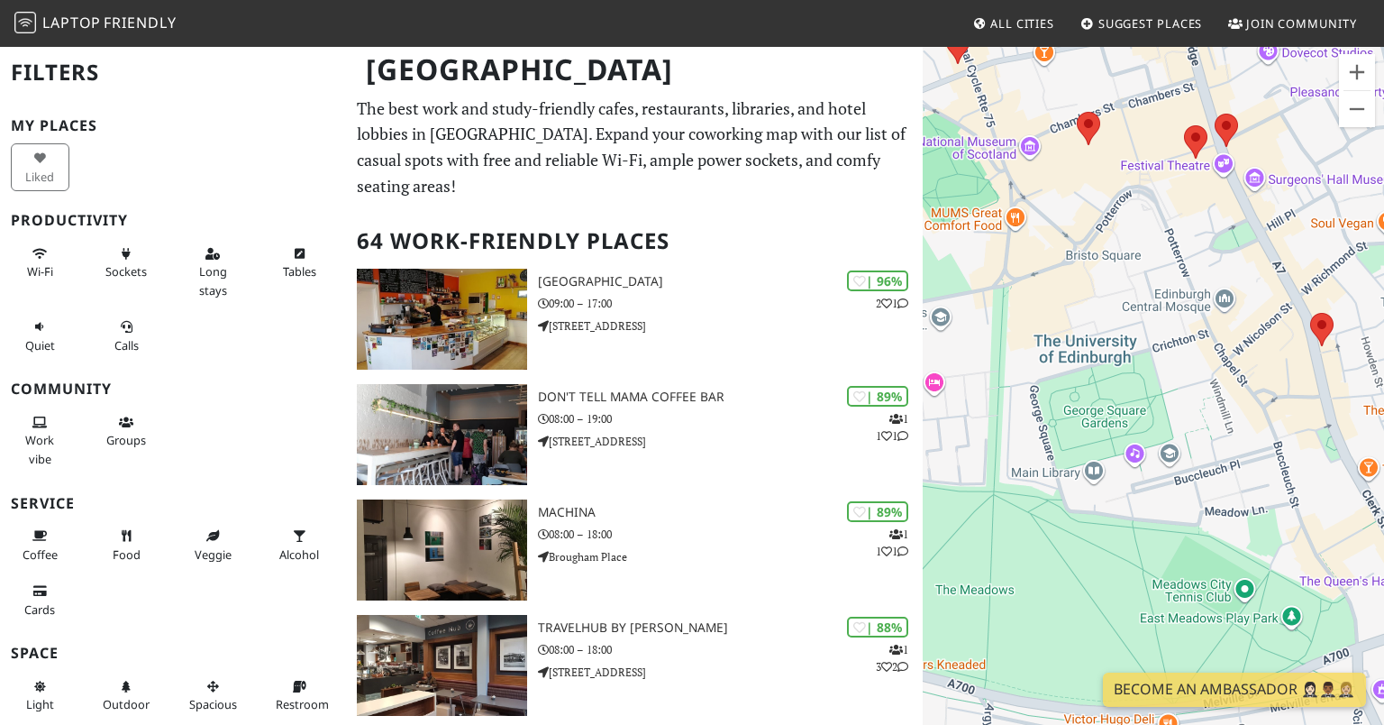
drag, startPoint x: 1186, startPoint y: 306, endPoint x: 1019, endPoint y: 108, distance: 259.0
click at [1019, 108] on div "To navigate, press the arrow keys." at bounding box center [1153, 407] width 461 height 725
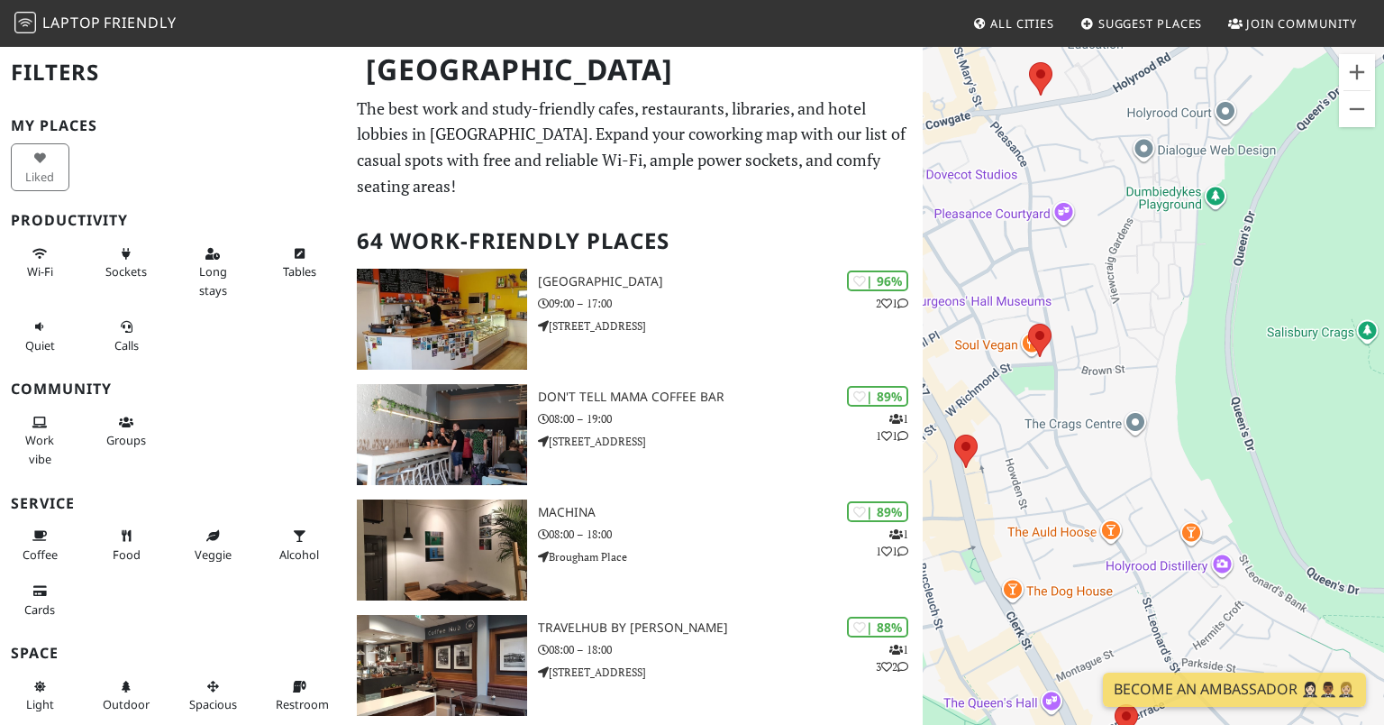
drag, startPoint x: 1284, startPoint y: 422, endPoint x: 925, endPoint y: 544, distance: 379.1
click at [925, 544] on div "To navigate, press the arrow keys." at bounding box center [1153, 407] width 461 height 725
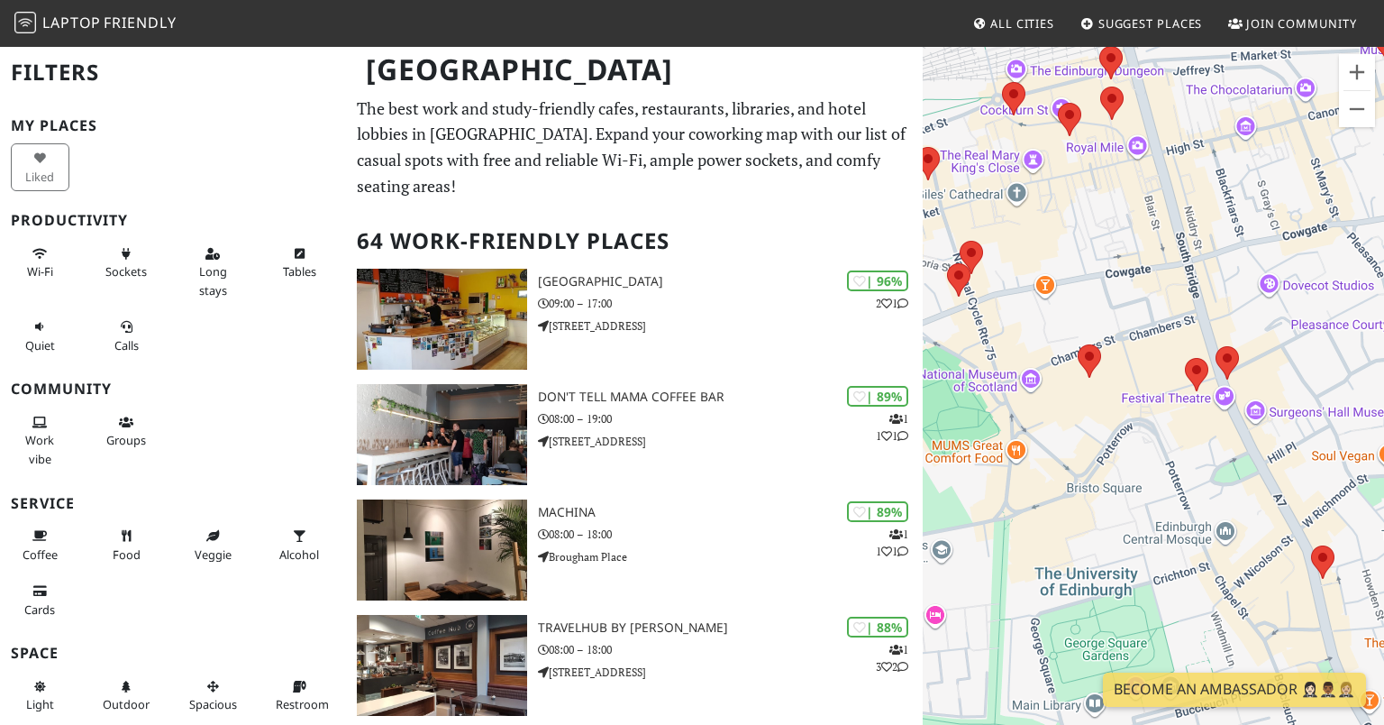
drag, startPoint x: 1119, startPoint y: 277, endPoint x: 1526, endPoint y: 363, distance: 415.6
click at [1384, 363] on html "Laptop Friendly All Cities Suggest Places Join Community [GEOGRAPHIC_DATA] Filt…" at bounding box center [692, 362] width 1384 height 725
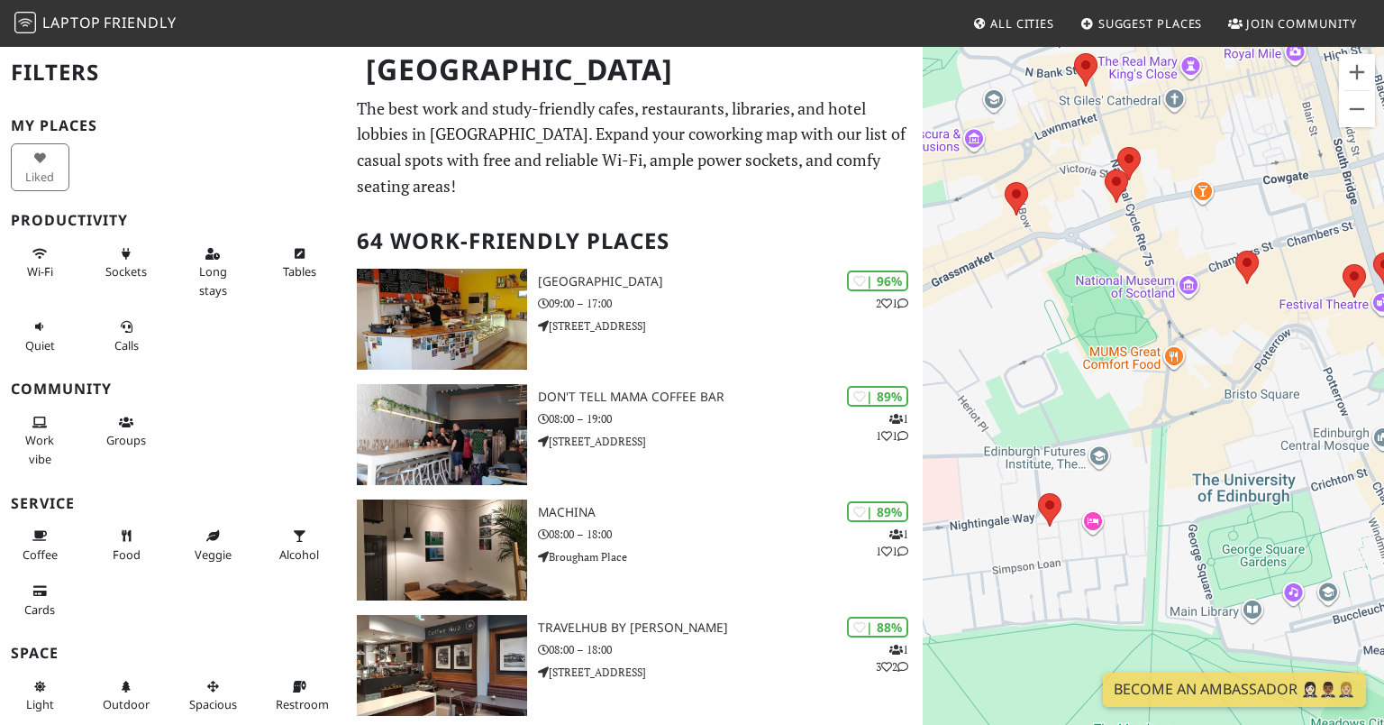
drag, startPoint x: 1134, startPoint y: 450, endPoint x: 1257, endPoint y: 381, distance: 141.2
click at [1257, 381] on div "To navigate, press the arrow keys." at bounding box center [1153, 407] width 461 height 725
click at [1357, 61] on button "Zoom in" at bounding box center [1357, 72] width 36 height 36
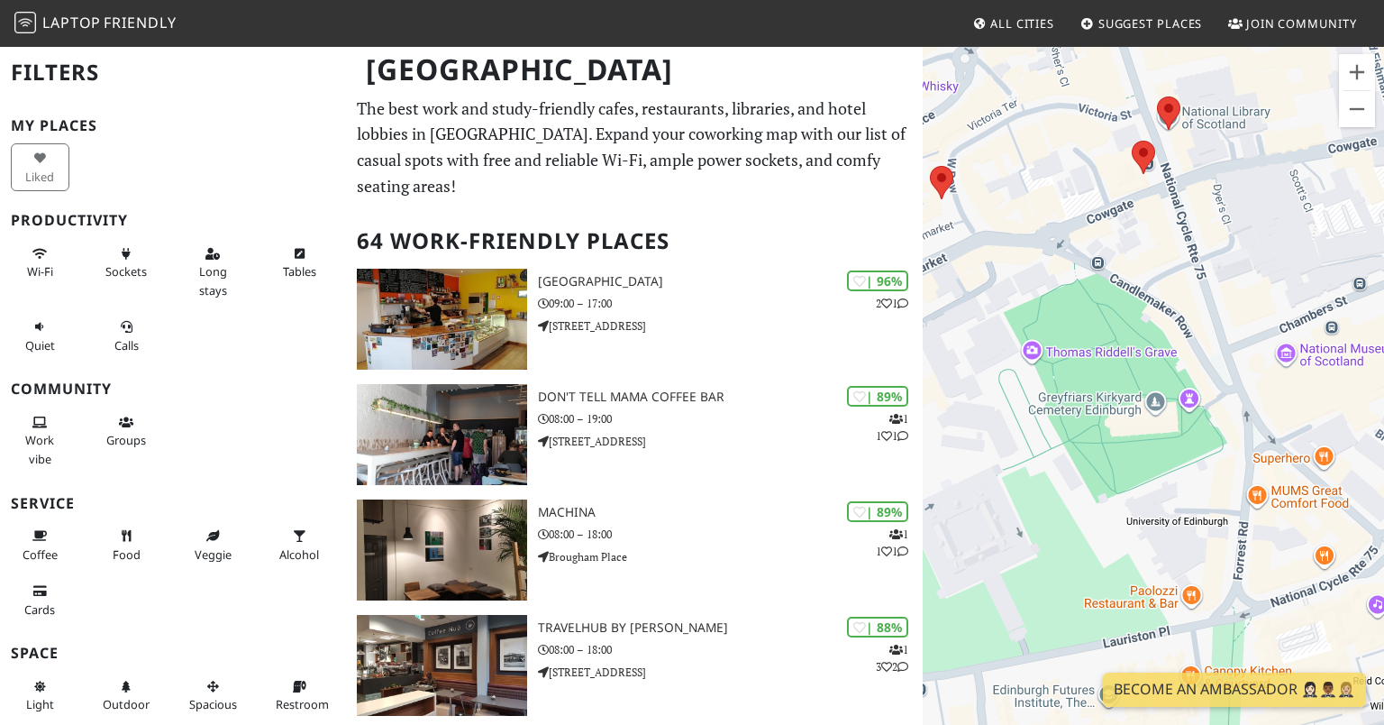
drag, startPoint x: 1138, startPoint y: 136, endPoint x: 1207, endPoint y: 312, distance: 188.6
click at [1206, 313] on div "To navigate, press the arrow keys." at bounding box center [1153, 407] width 461 height 725
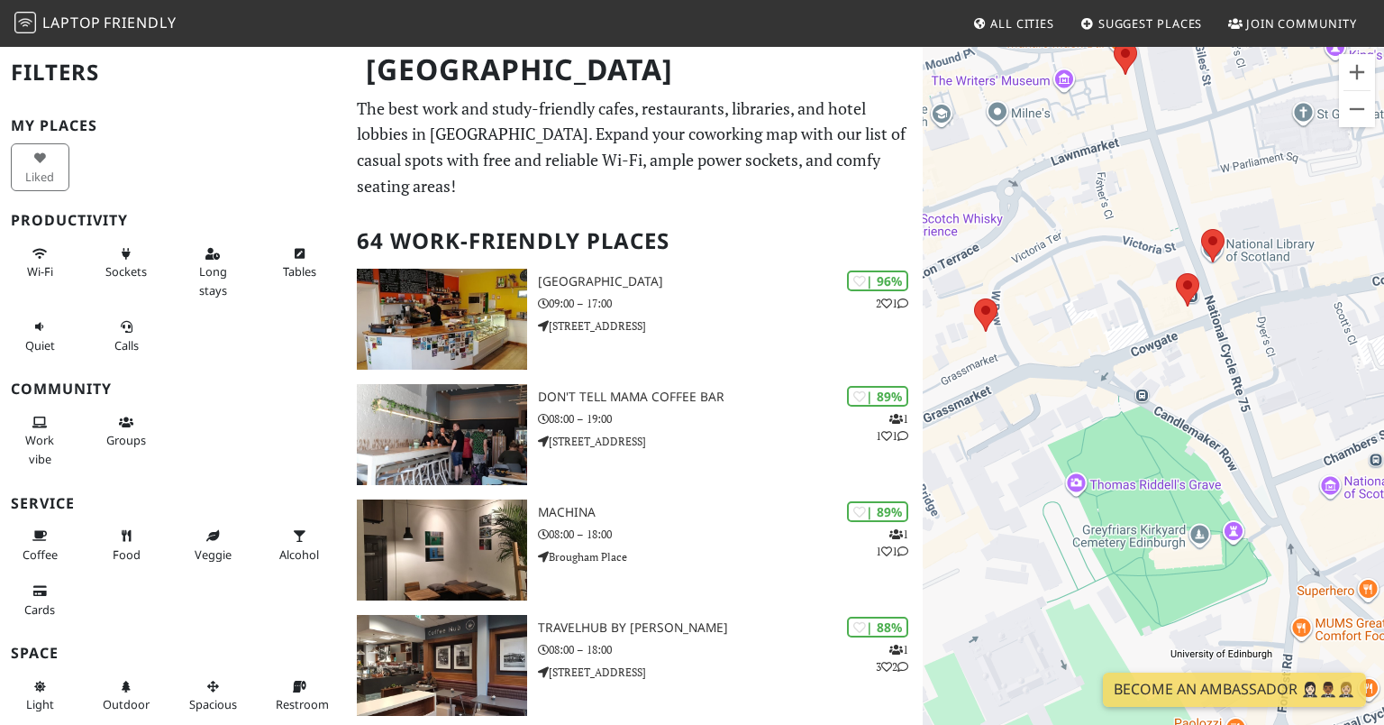
drag, startPoint x: 1192, startPoint y: 199, endPoint x: 1233, endPoint y: 340, distance: 146.3
click at [1233, 340] on div "To navigate, press the arrow keys." at bounding box center [1153, 407] width 461 height 725
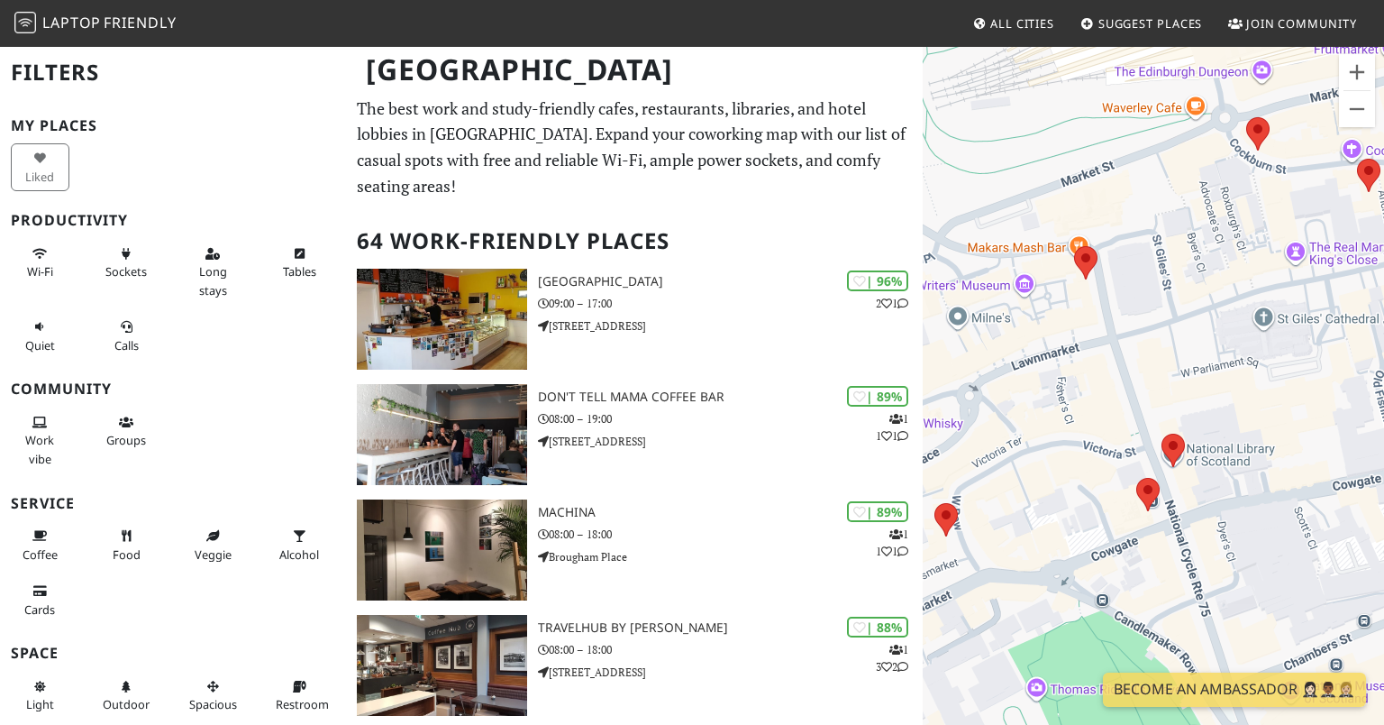
drag, startPoint x: 1229, startPoint y: 275, endPoint x: 1190, endPoint y: 508, distance: 236.6
click at [1190, 508] on div "To navigate, press the arrow keys." at bounding box center [1153, 407] width 461 height 725
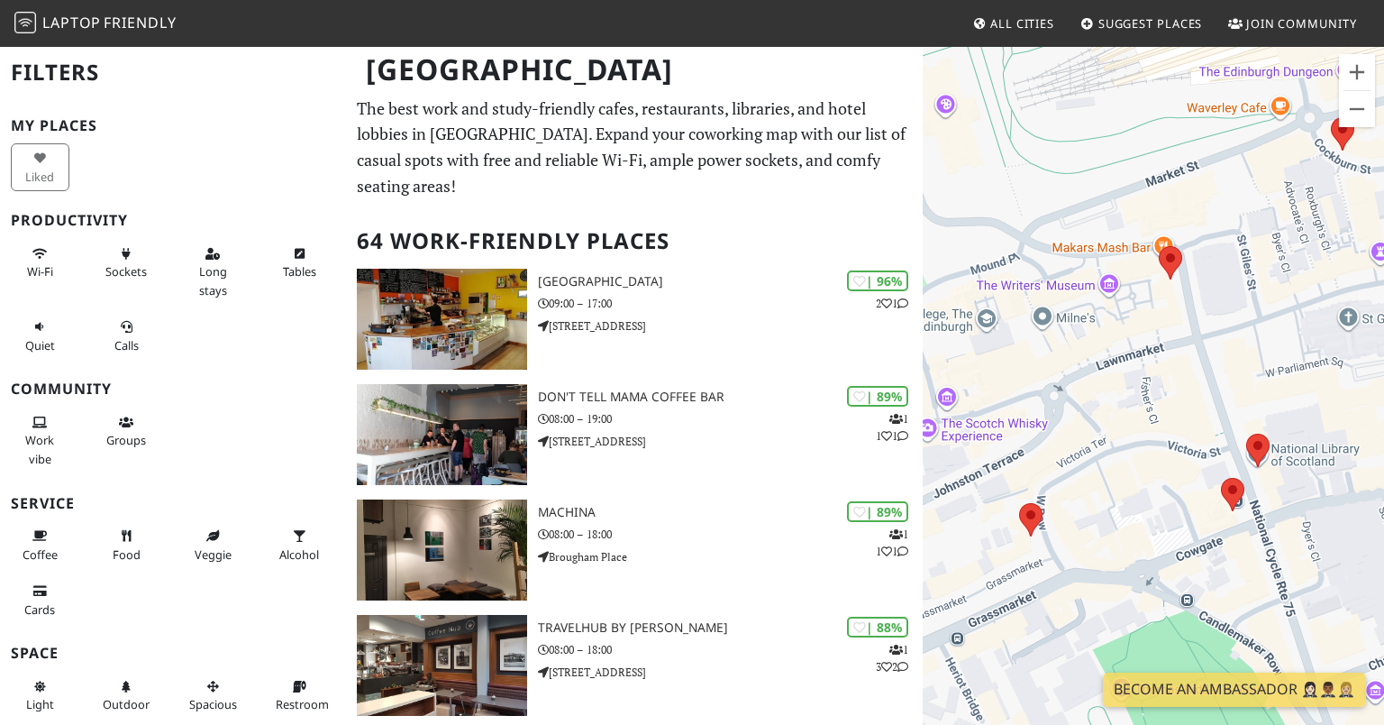
drag, startPoint x: 1220, startPoint y: 312, endPoint x: 1194, endPoint y: 312, distance: 25.2
click at [1204, 312] on div "To navigate, press the arrow keys." at bounding box center [1153, 407] width 461 height 725
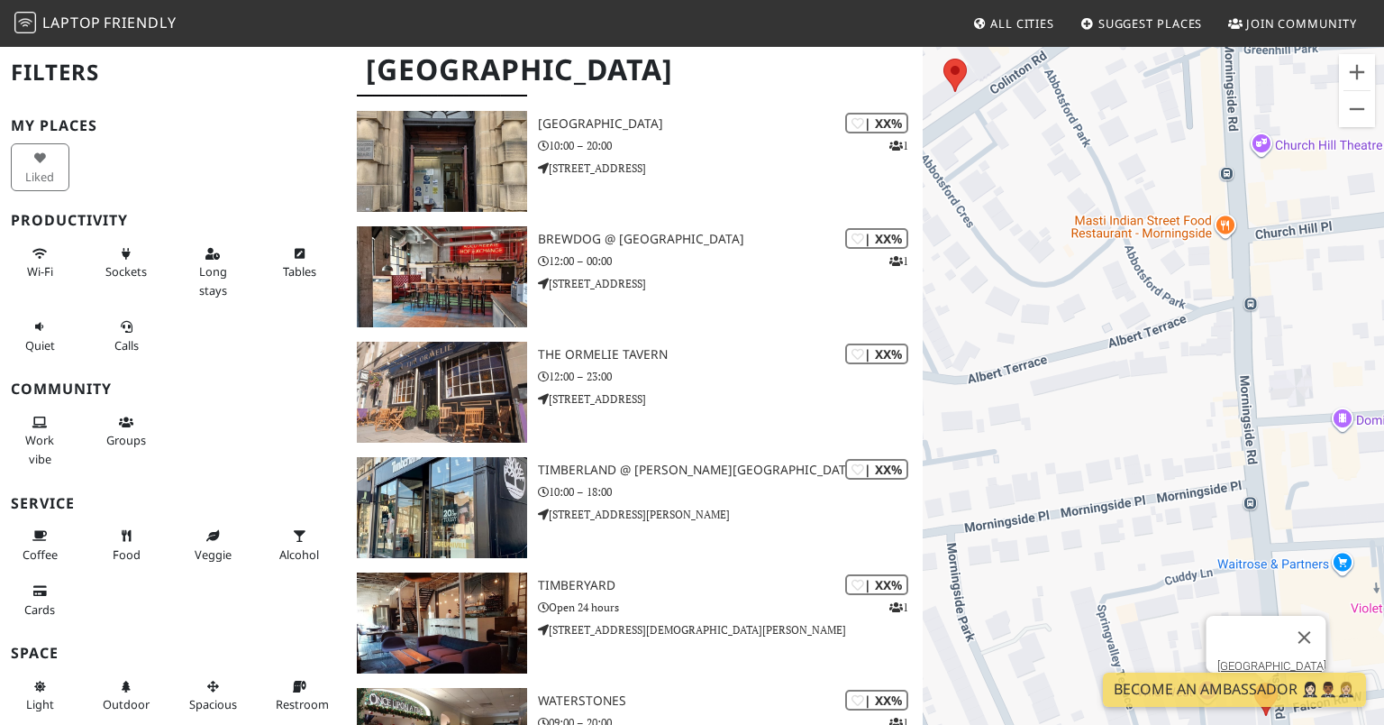
scroll to position [6471, 0]
